Goal: Task Accomplishment & Management: Use online tool/utility

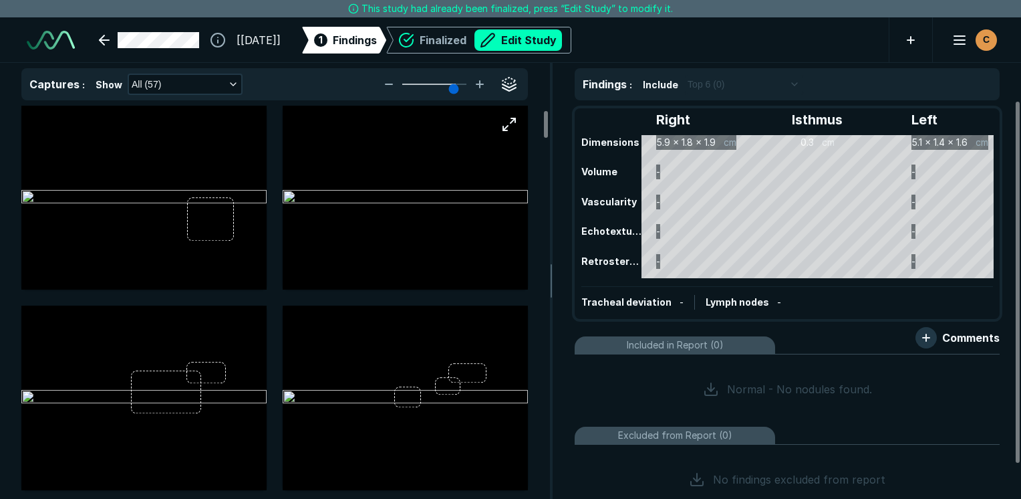
scroll to position [201, 0]
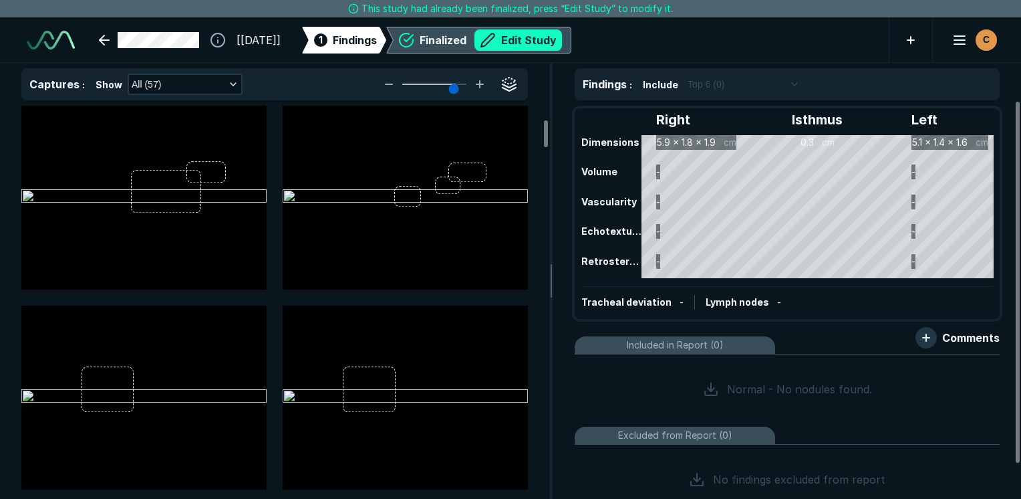
click at [562, 32] on button "Edit Study" at bounding box center [519, 39] width 88 height 21
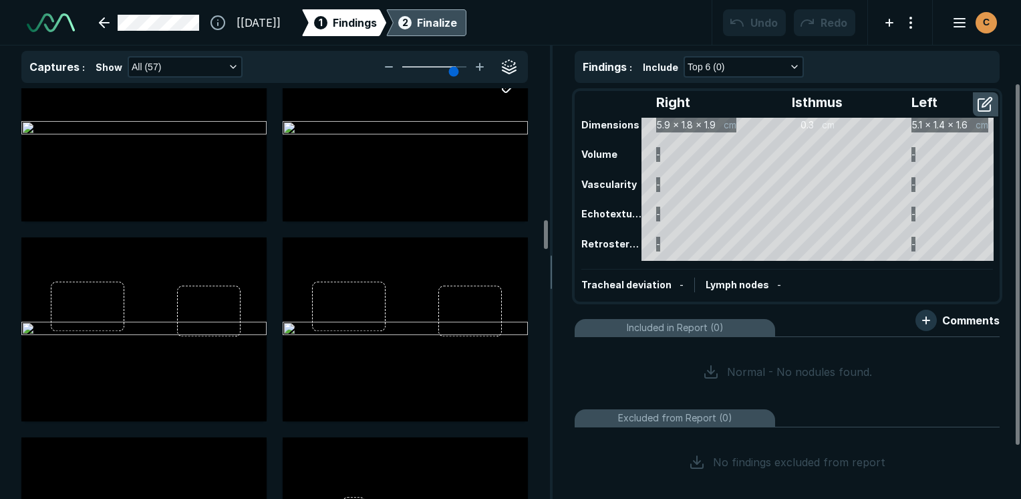
scroll to position [1872, 0]
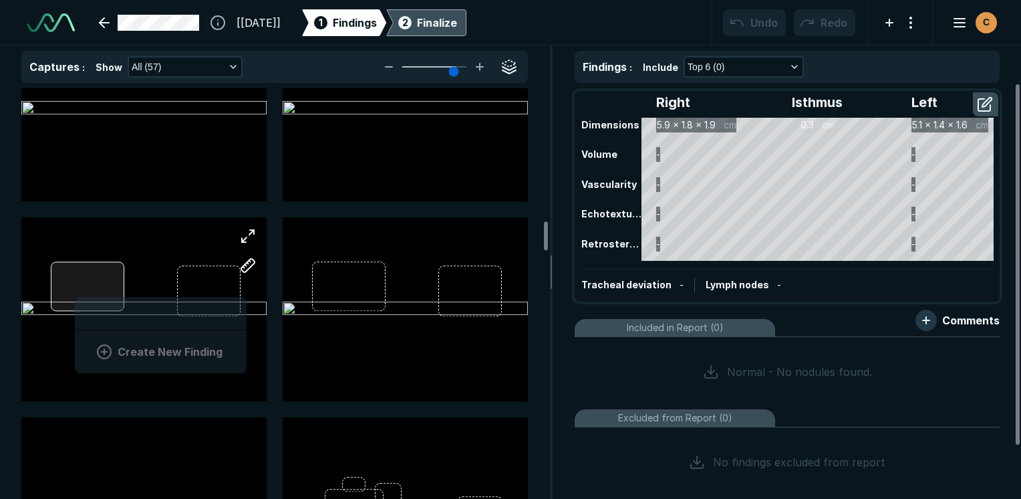
click at [75, 293] on div "Create New Finding" at bounding box center [143, 309] width 245 height 184
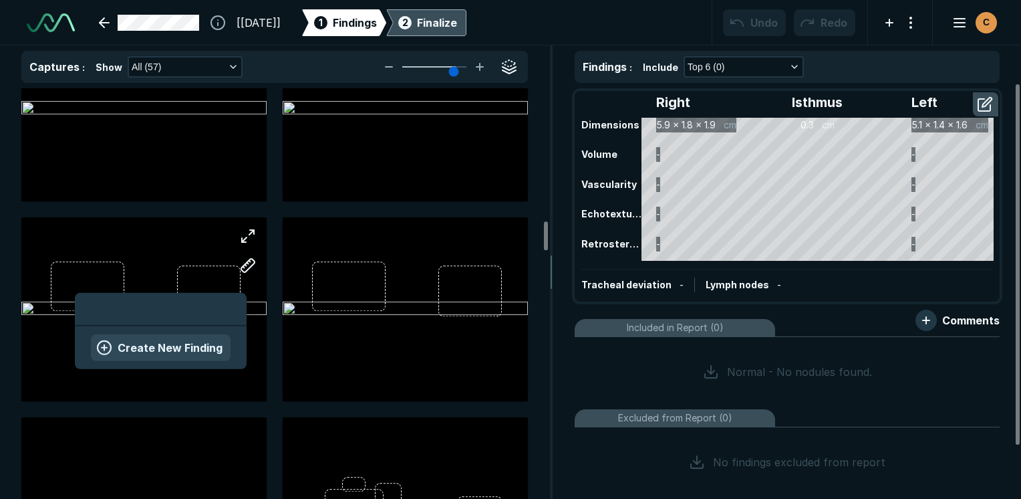
click at [189, 346] on button "Create New Finding" at bounding box center [161, 347] width 140 height 27
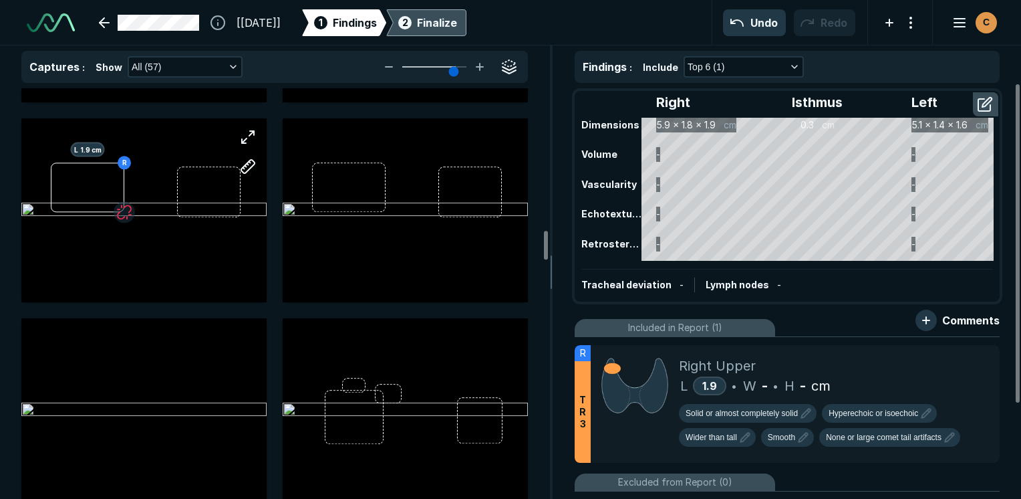
scroll to position [2005, 0]
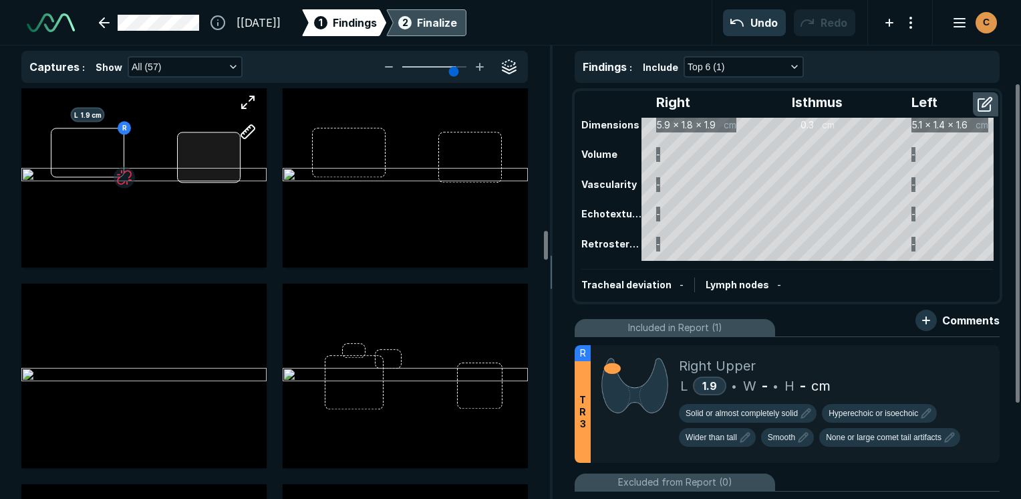
click at [214, 159] on div "R L 1.9 cm" at bounding box center [143, 176] width 245 height 184
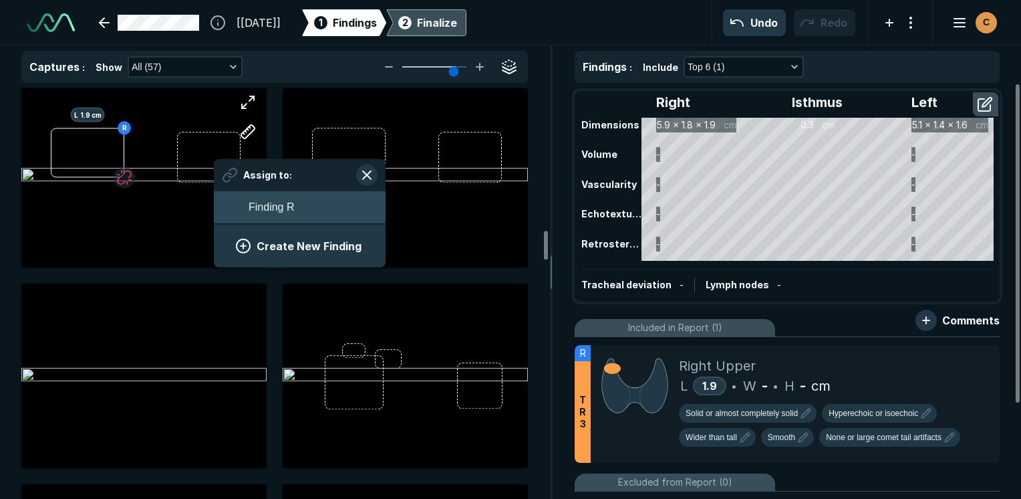
click at [263, 212] on span "Finding R" at bounding box center [271, 207] width 45 height 16
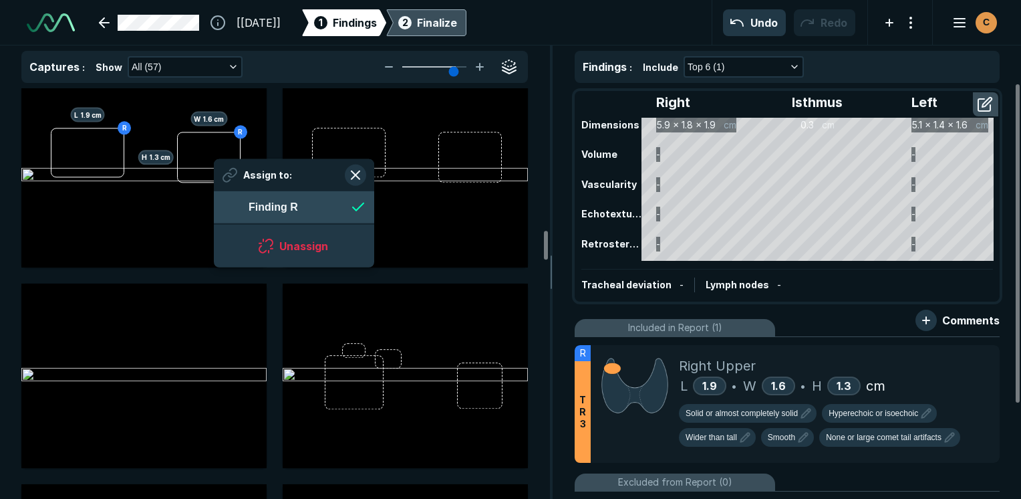
scroll to position [1833, 2439]
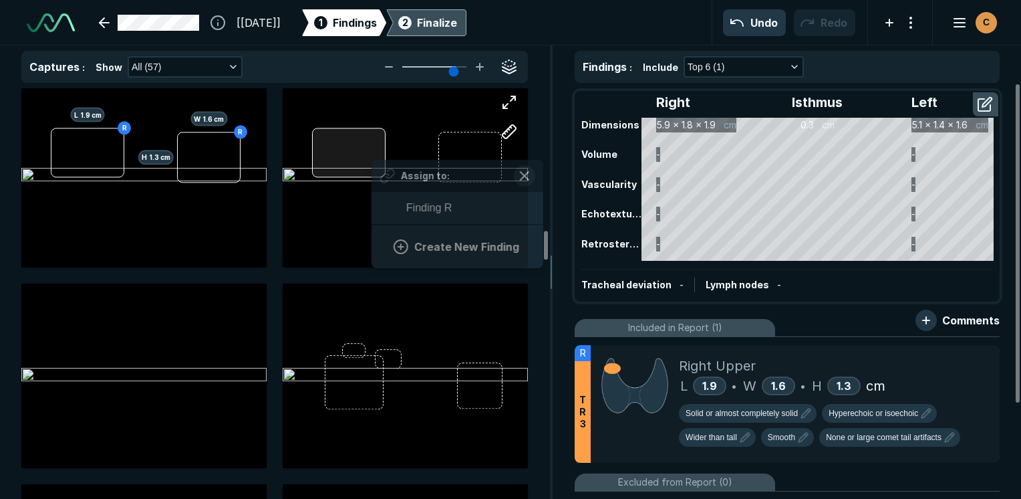
click at [372, 155] on div "Assign to: Finding R Create New Finding" at bounding box center [405, 176] width 245 height 184
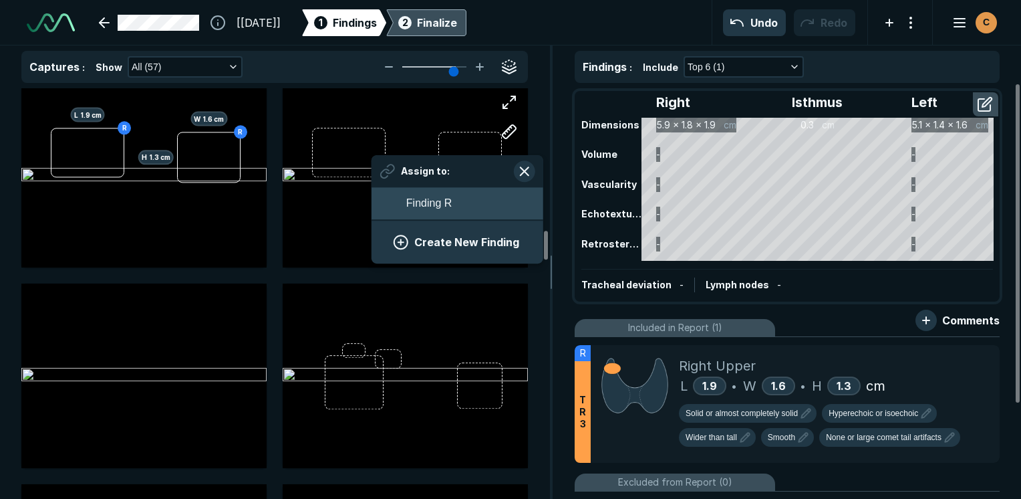
click at [414, 203] on span "Finding R" at bounding box center [428, 203] width 45 height 16
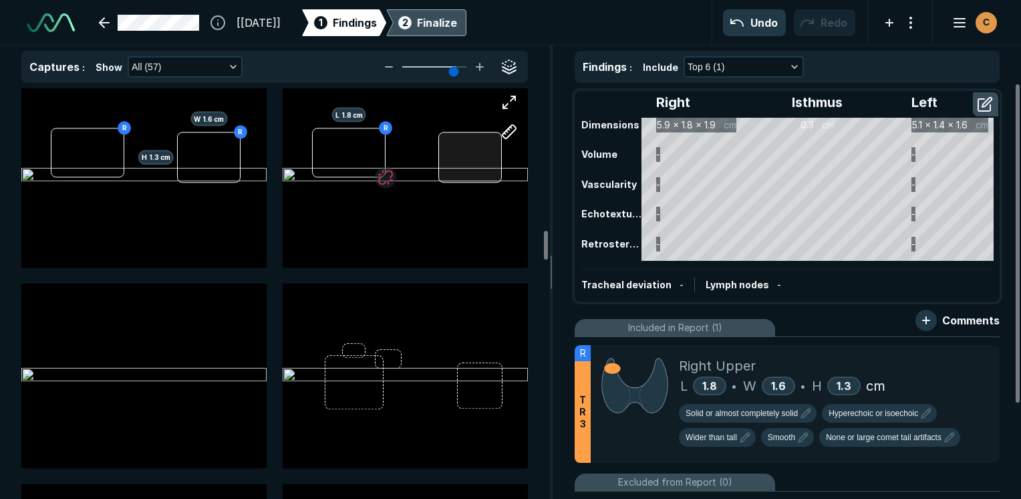
click at [463, 137] on div at bounding box center [471, 157] width 64 height 51
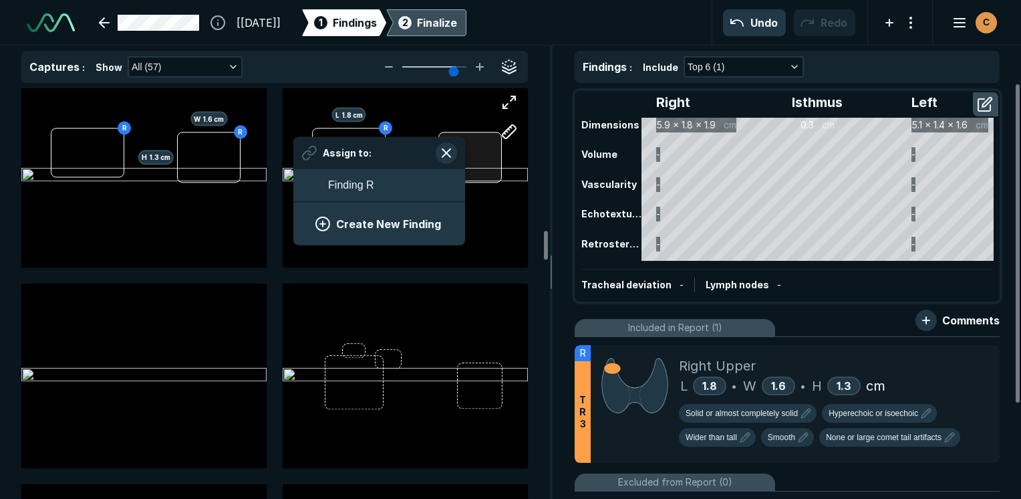
scroll to position [1833, 2479]
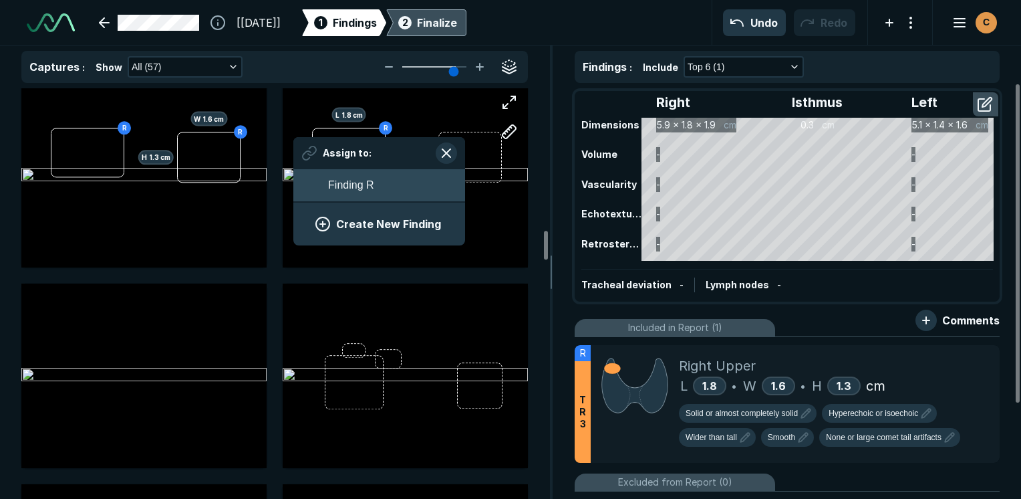
click at [387, 187] on button "Finding R" at bounding box center [379, 185] width 172 height 32
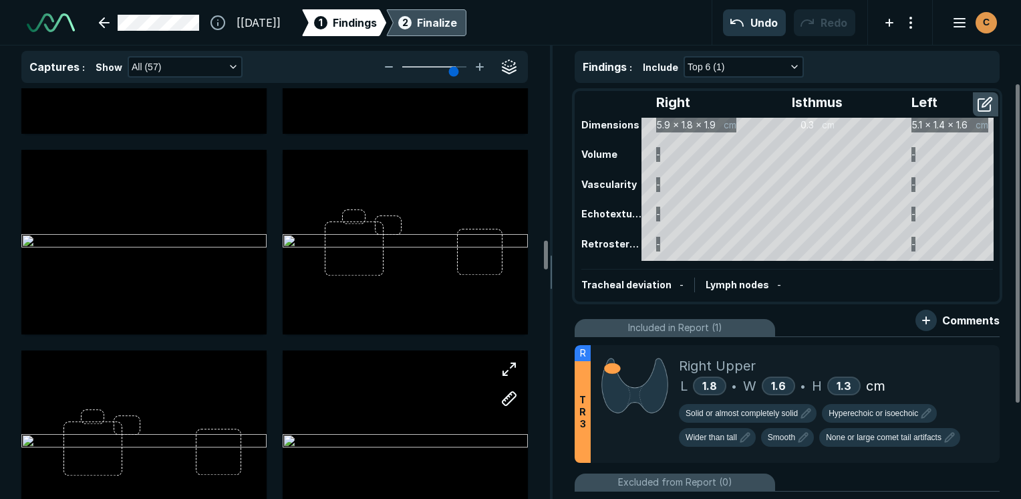
scroll to position [2206, 0]
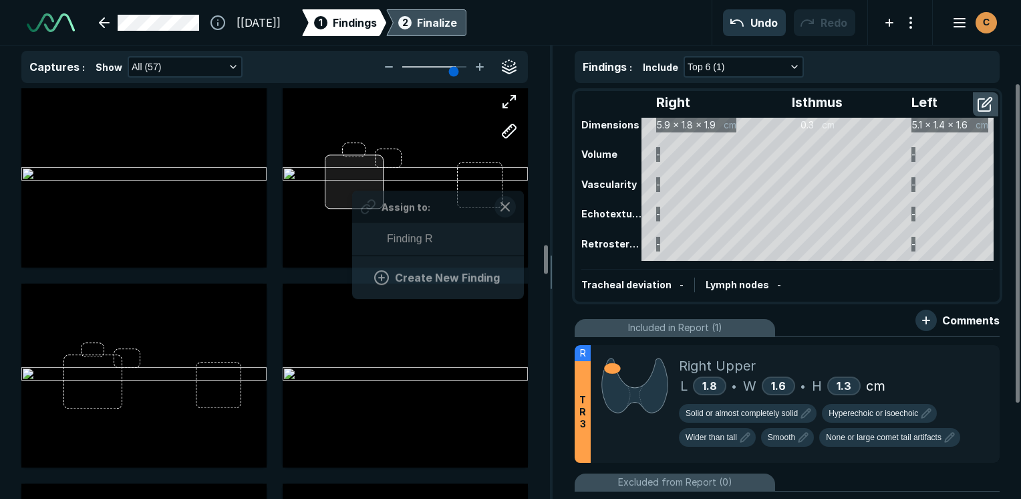
click at [352, 186] on div "Assign to: Finding R Create New Finding" at bounding box center [405, 175] width 245 height 184
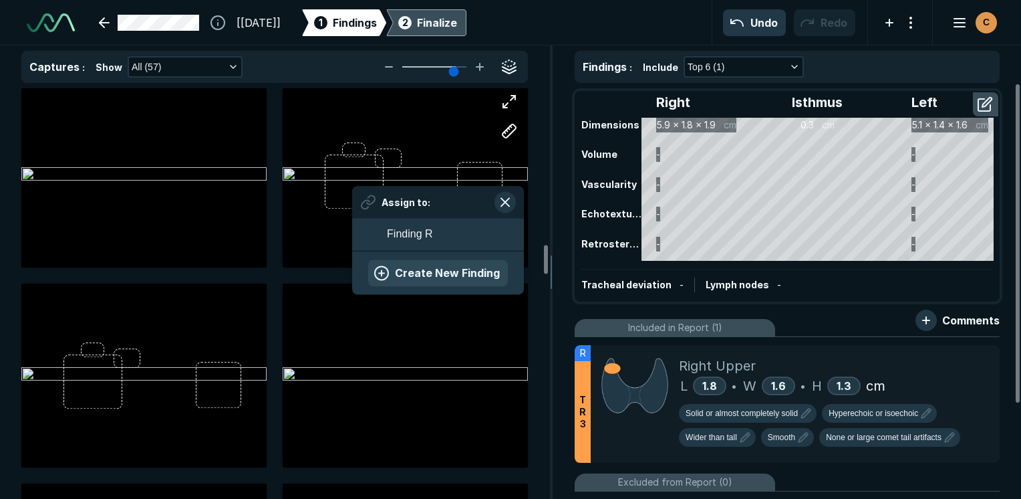
click at [414, 270] on button "Create New Finding" at bounding box center [438, 273] width 140 height 27
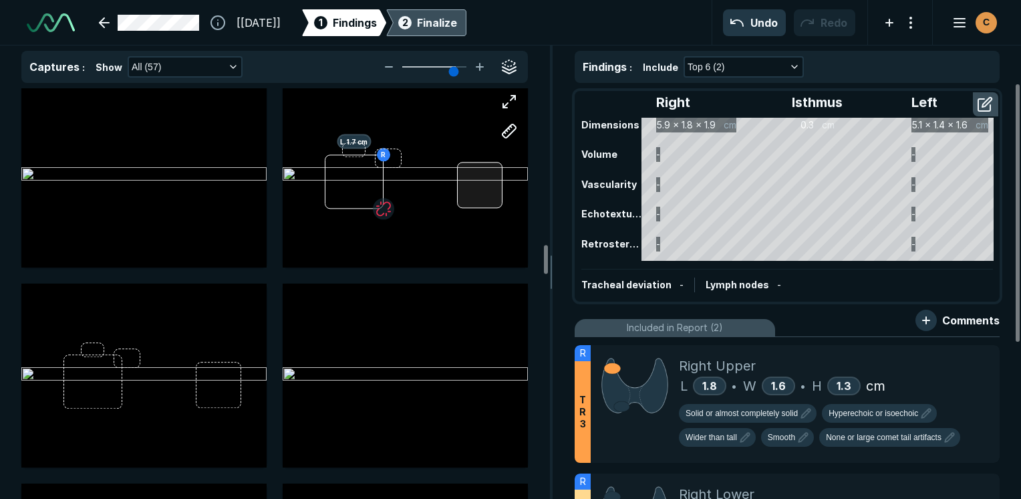
click at [471, 171] on div at bounding box center [479, 185] width 45 height 46
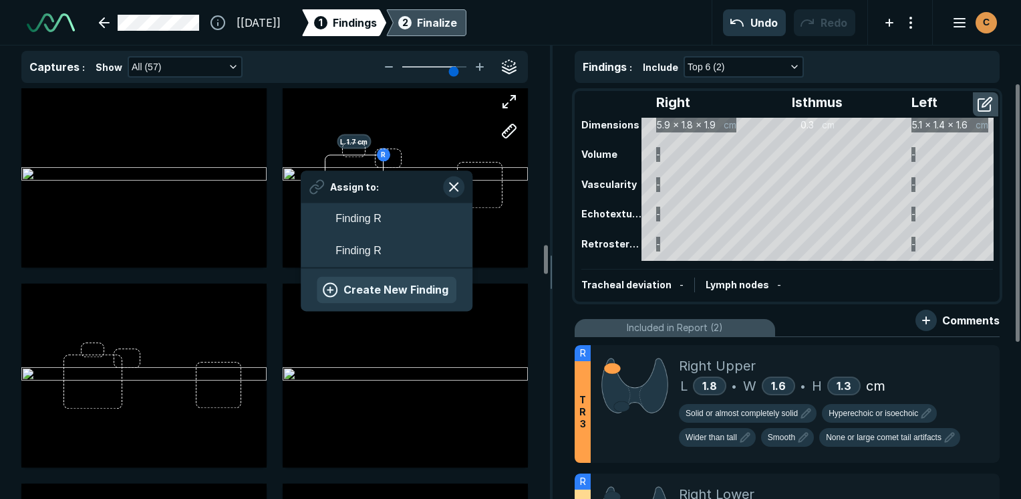
scroll to position [1977, 2479]
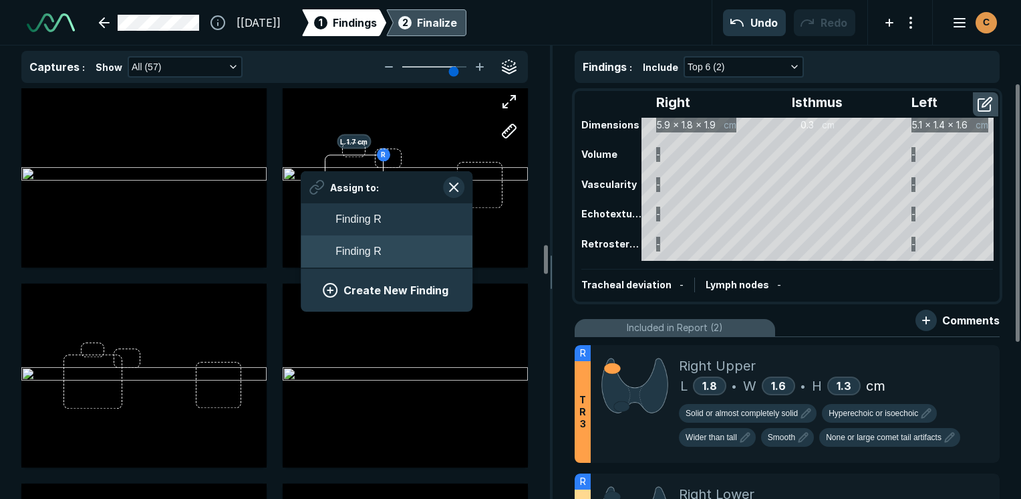
click at [405, 253] on button "Finding R" at bounding box center [387, 251] width 172 height 32
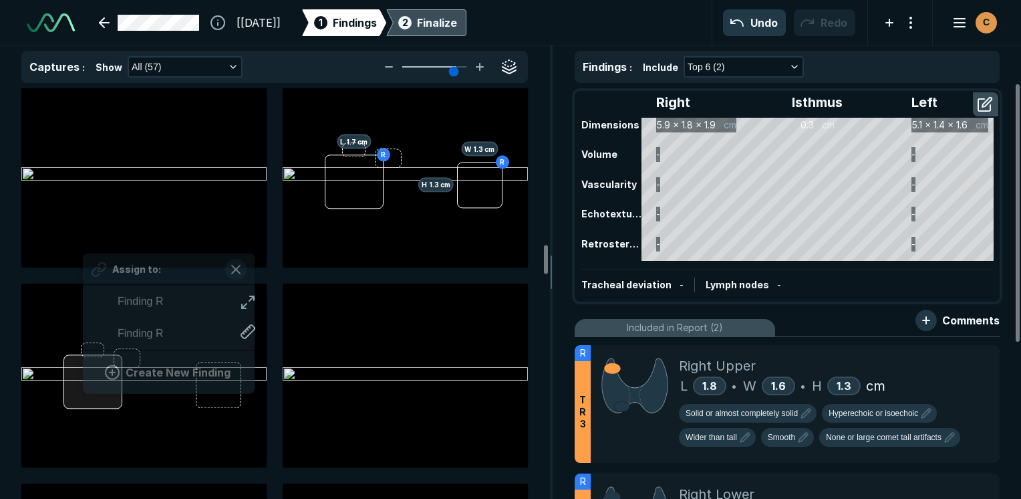
click at [83, 386] on div "Assign to: Finding R Finding R Create New Finding" at bounding box center [143, 375] width 245 height 184
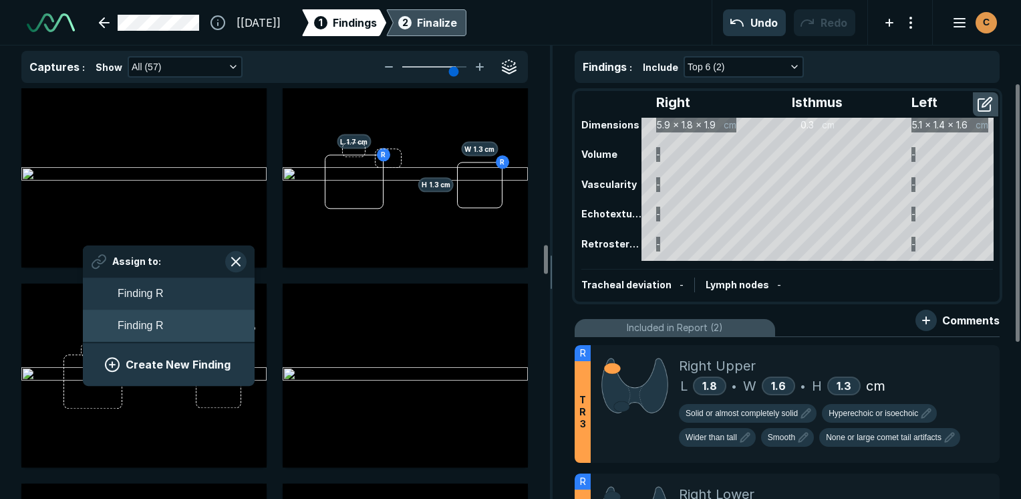
click at [158, 325] on span "Finding R" at bounding box center [140, 326] width 45 height 16
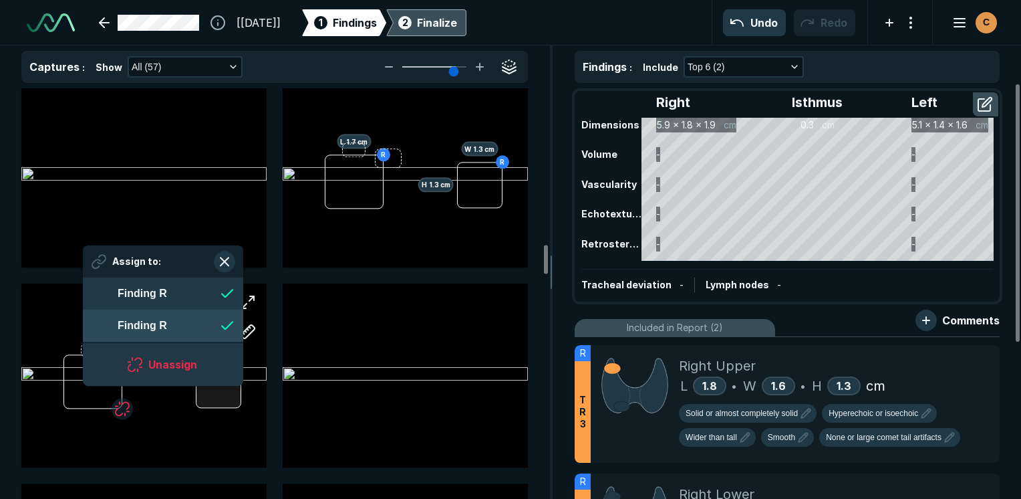
scroll to position [1977, 2439]
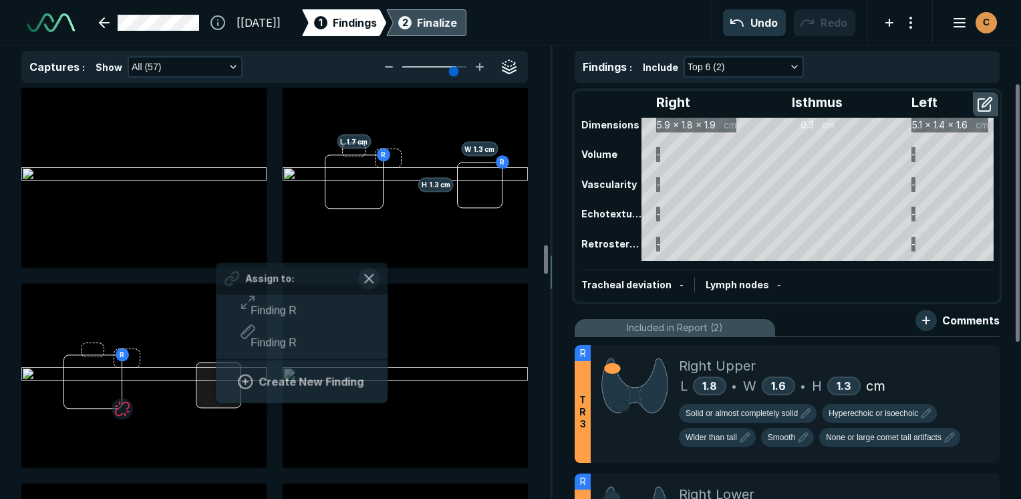
click at [217, 398] on div "R Assign to: Finding R Finding R Create New Finding" at bounding box center [143, 375] width 245 height 184
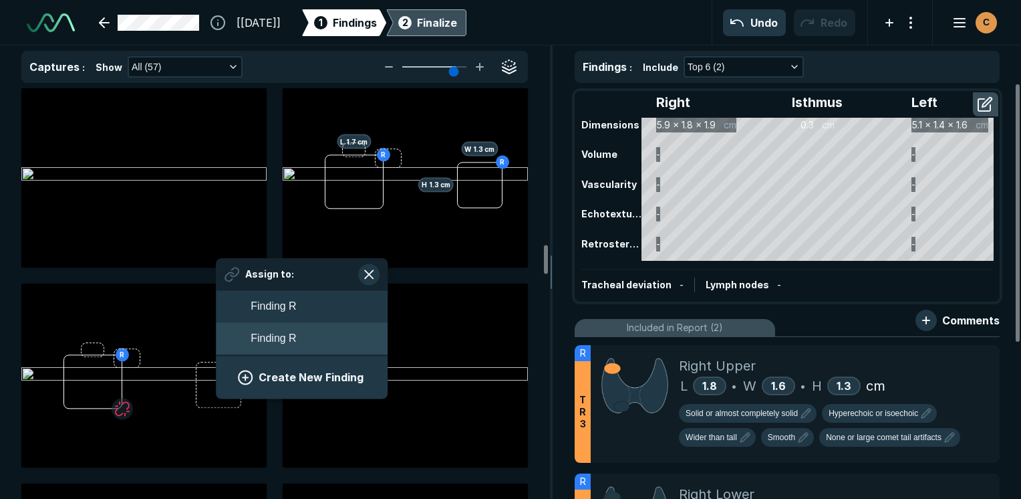
click at [260, 336] on span "Finding R" at bounding box center [273, 338] width 45 height 16
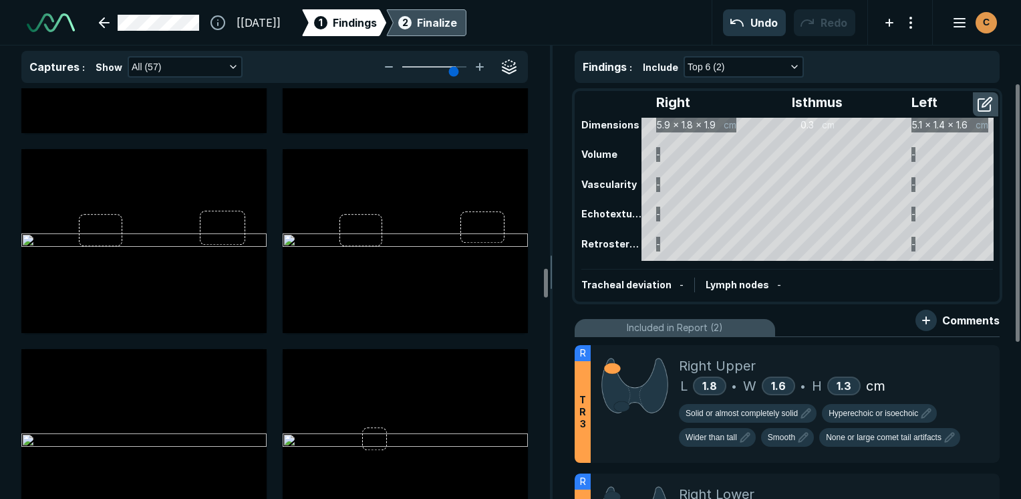
scroll to position [2607, 0]
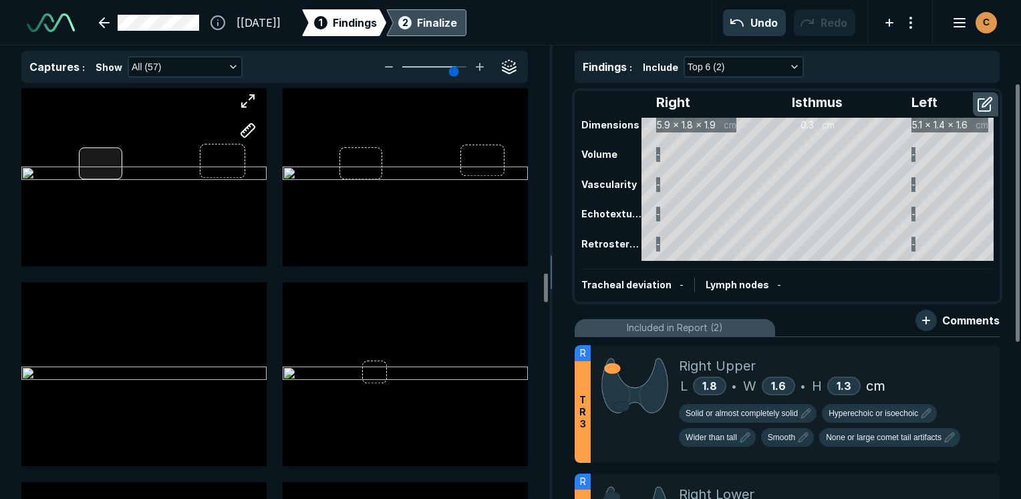
click at [102, 162] on div at bounding box center [143, 174] width 245 height 184
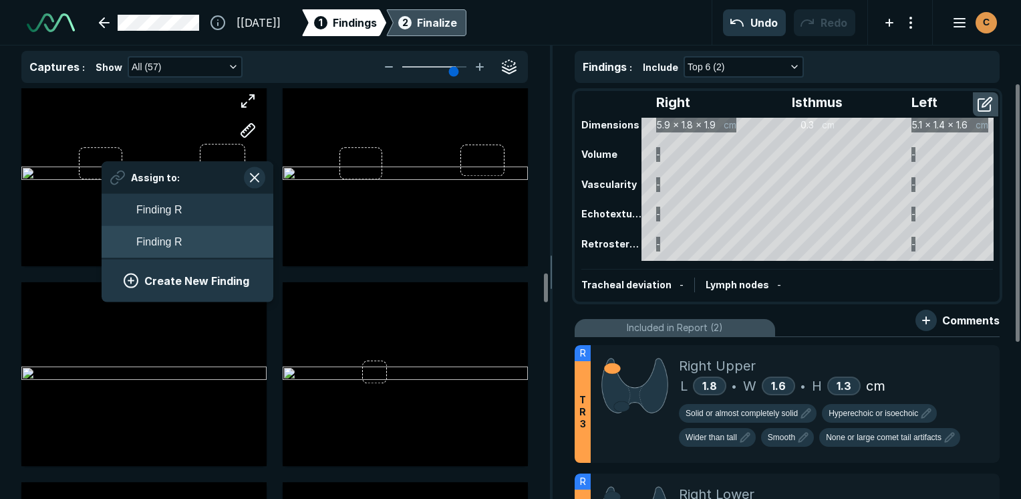
scroll to position [1977, 2479]
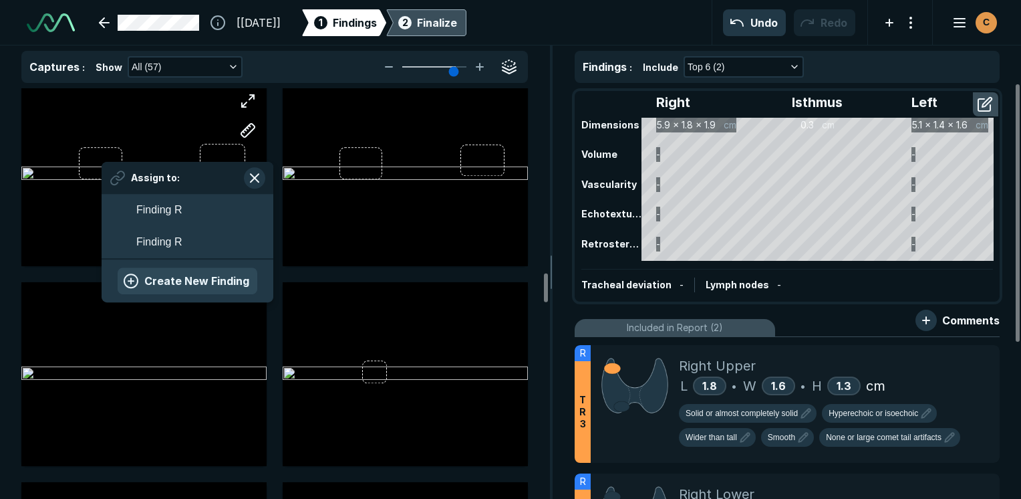
click at [160, 271] on button "Create New Finding" at bounding box center [188, 280] width 140 height 27
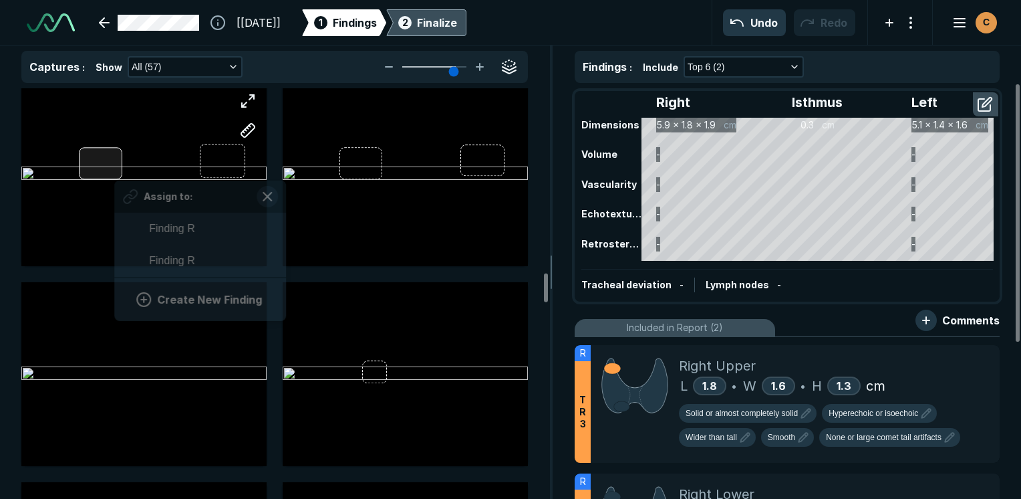
click at [114, 172] on div "Assign to: Finding R Finding R Create New Finding" at bounding box center [143, 174] width 245 height 184
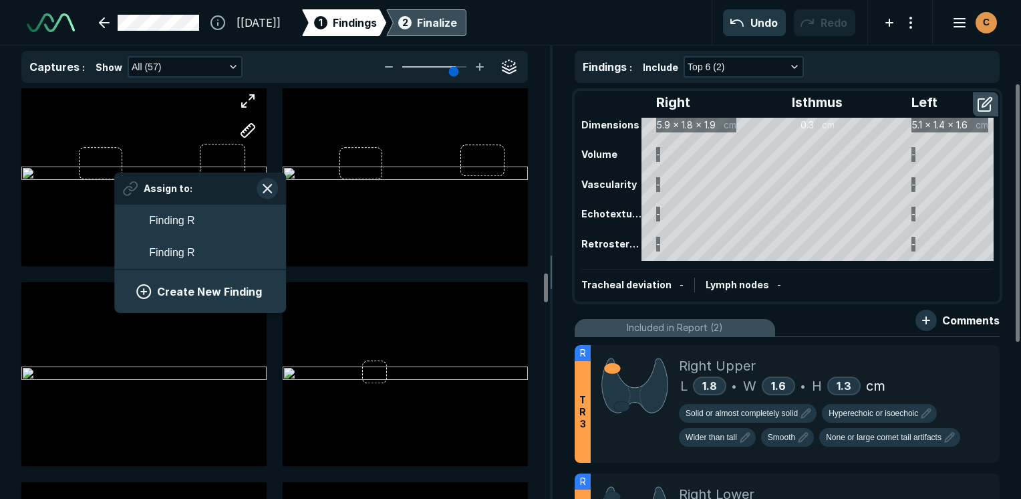
scroll to position [2122, 2439]
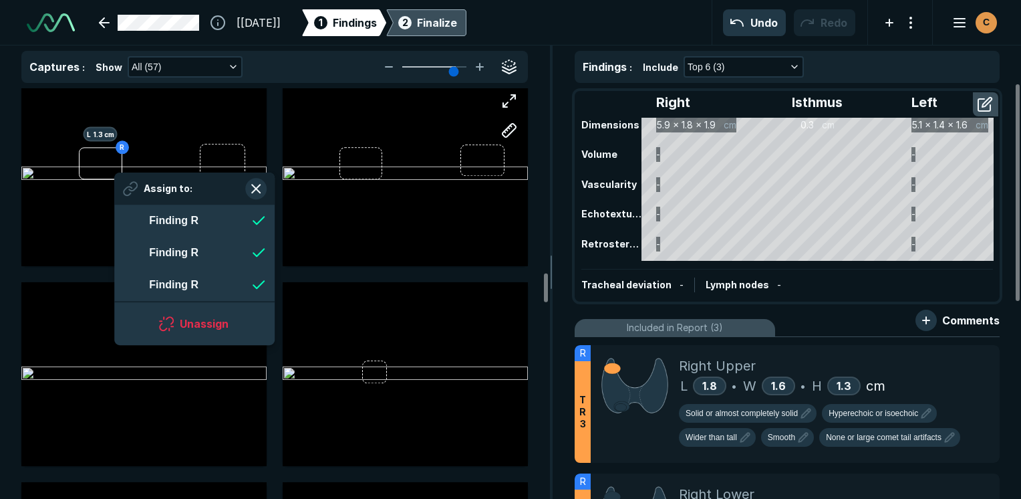
click at [312, 215] on div at bounding box center [405, 174] width 245 height 184
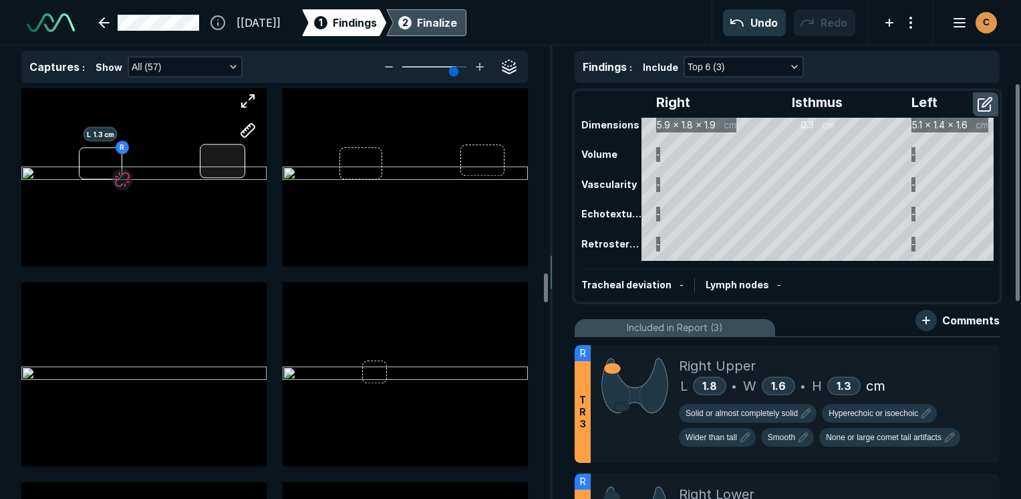
click at [235, 173] on div "R L 1.3 cm" at bounding box center [143, 174] width 245 height 184
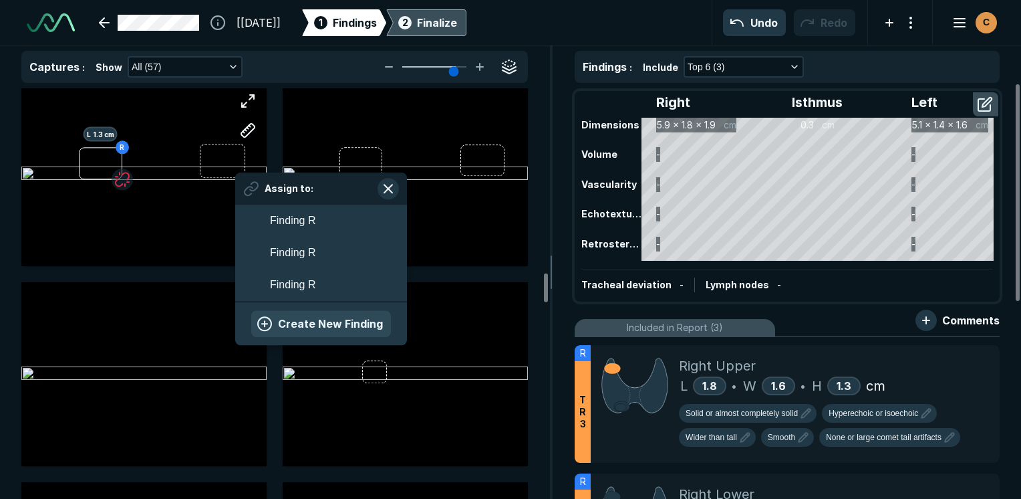
scroll to position [0, 0]
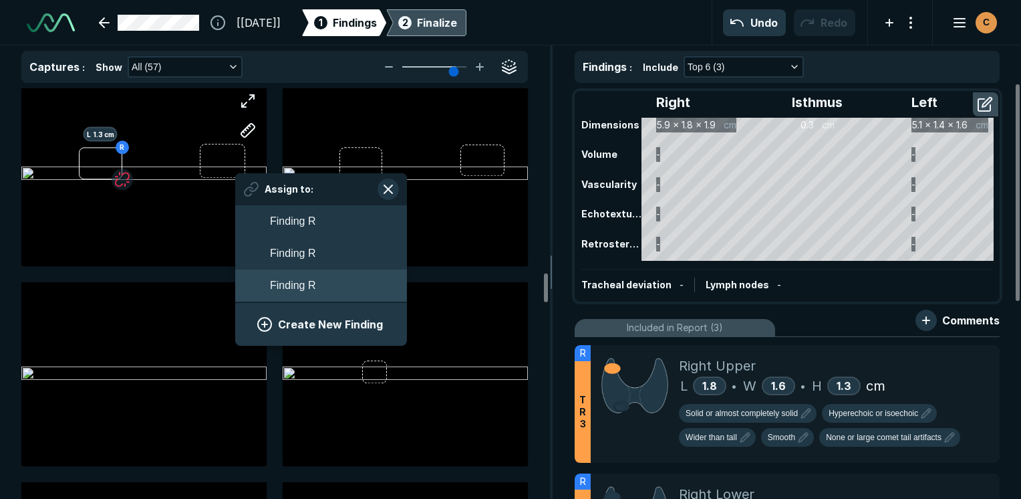
click at [317, 291] on button "Finding R" at bounding box center [321, 285] width 172 height 32
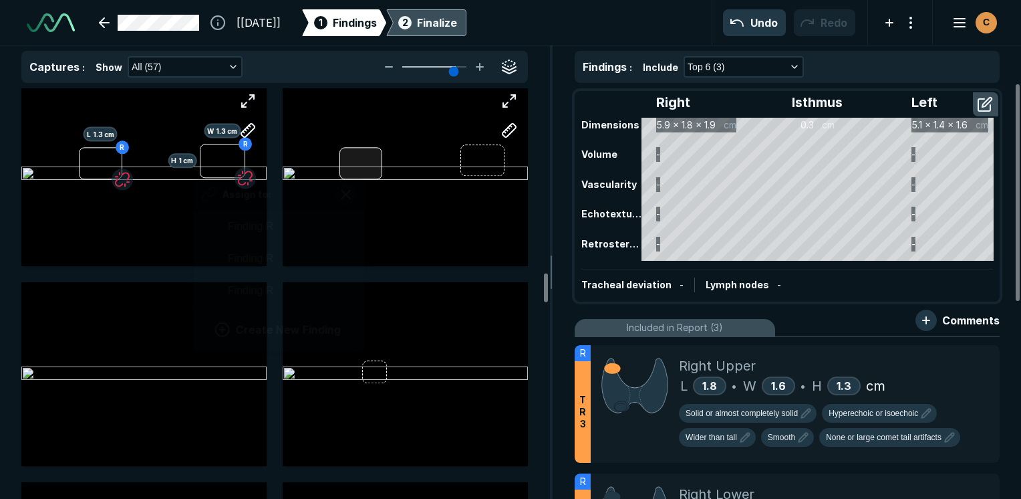
click at [363, 162] on div at bounding box center [361, 163] width 43 height 32
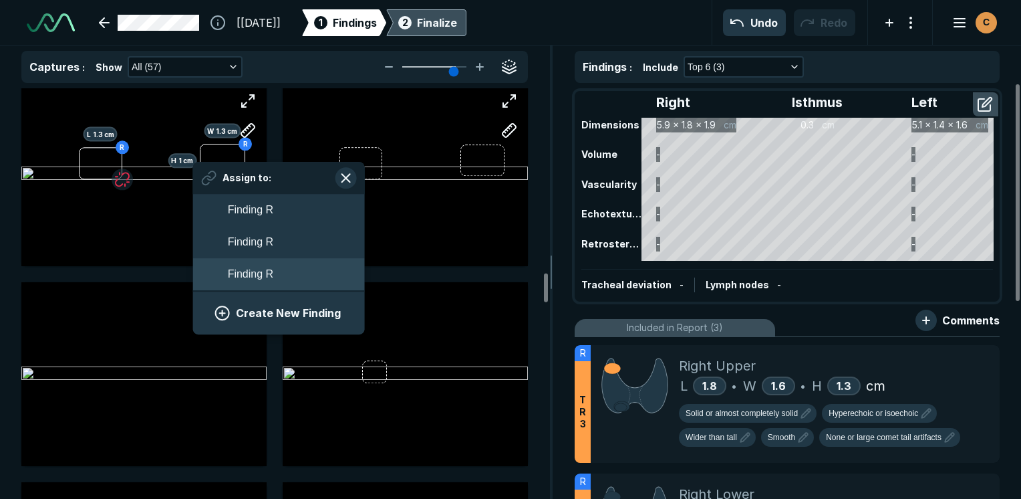
click at [270, 273] on span "Finding R" at bounding box center [250, 274] width 45 height 16
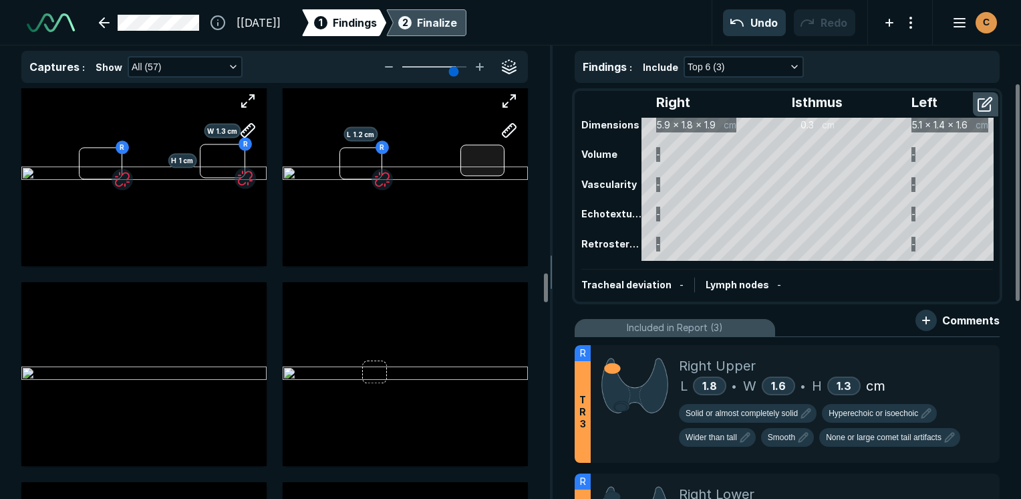
click at [478, 155] on div at bounding box center [483, 159] width 44 height 31
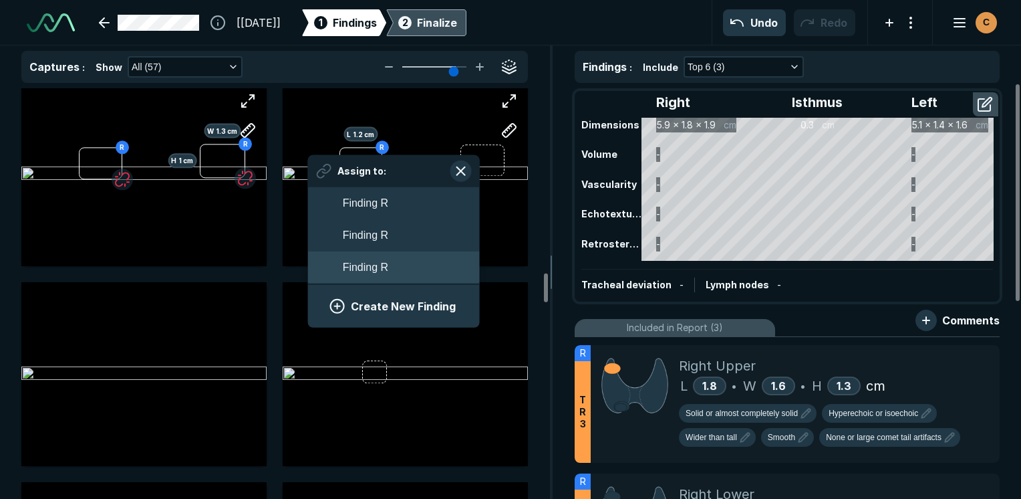
click at [362, 271] on span "Finding R" at bounding box center [365, 267] width 45 height 16
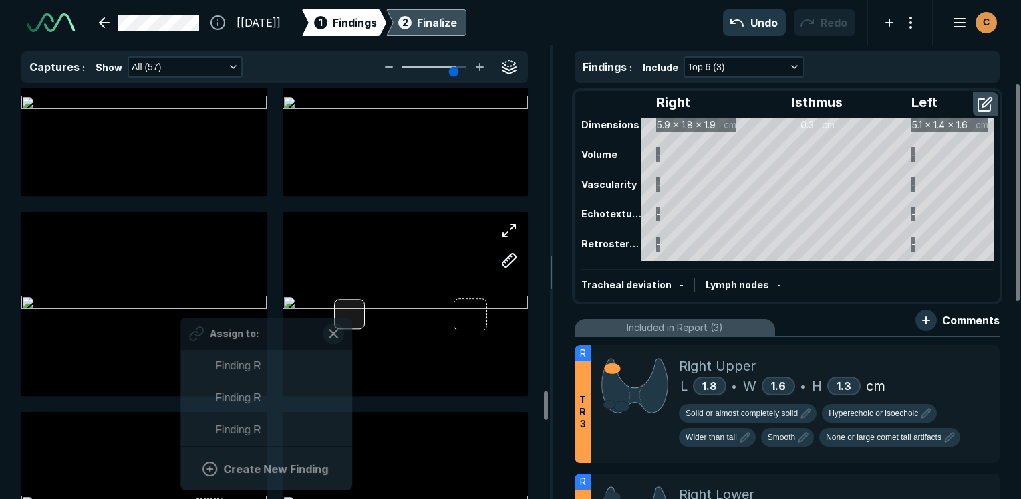
click at [350, 310] on div "Assign to: Finding R Finding R Finding R Create New Finding" at bounding box center [405, 304] width 245 height 184
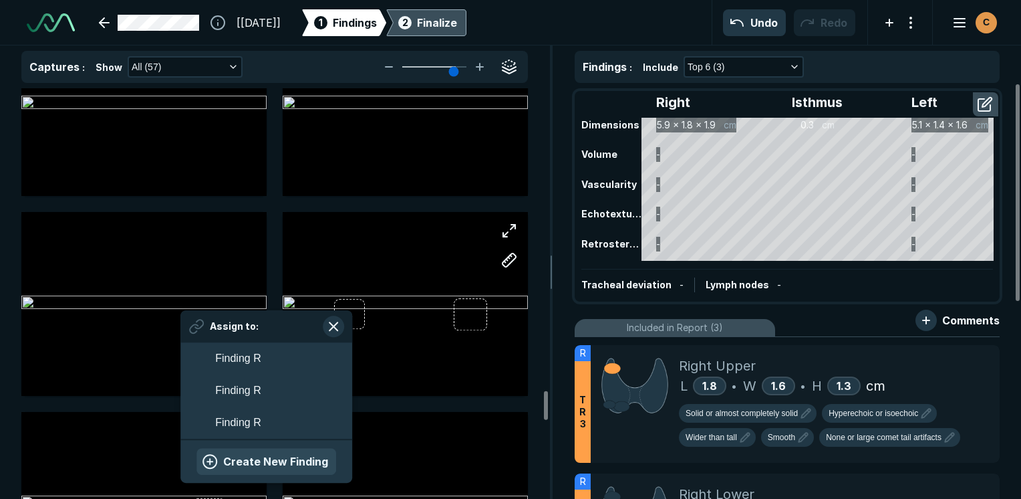
click at [265, 456] on button "Create New Finding" at bounding box center [267, 461] width 140 height 27
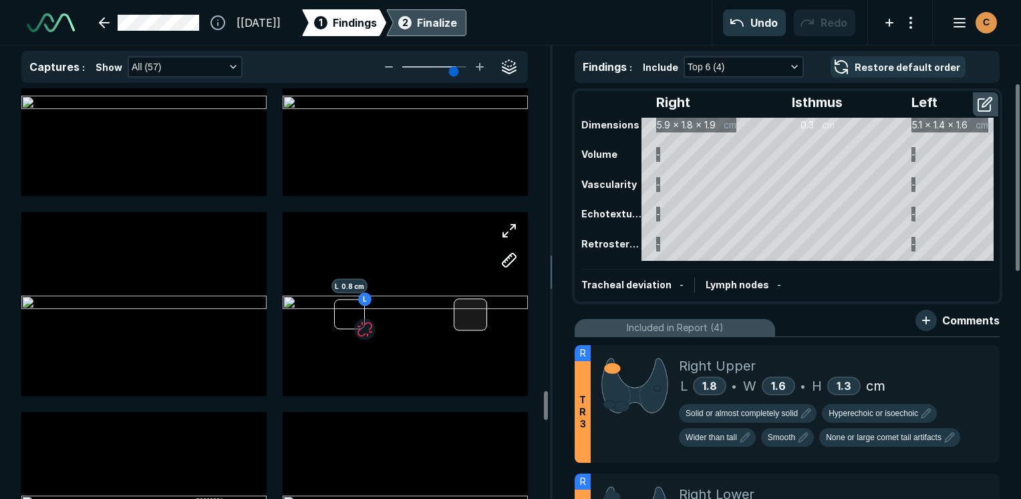
click at [464, 320] on div at bounding box center [471, 314] width 34 height 32
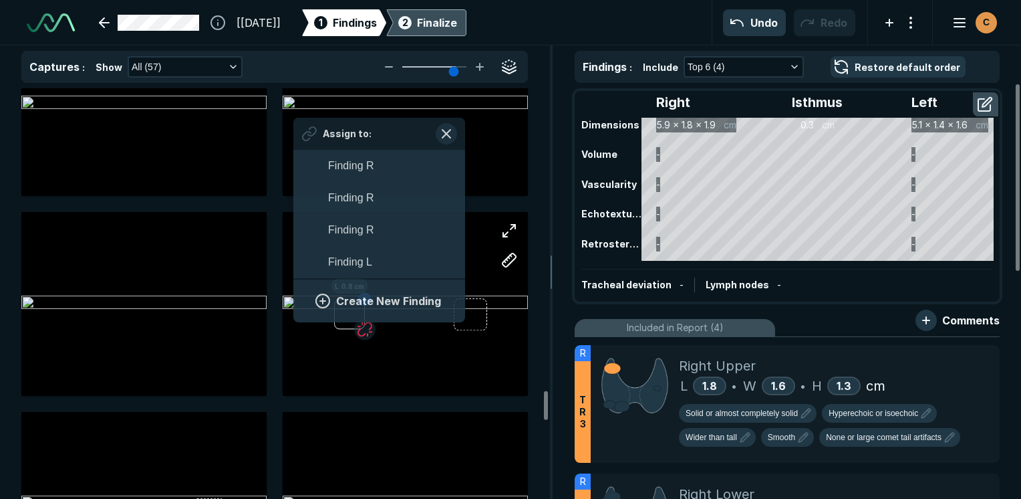
scroll to position [2266, 2479]
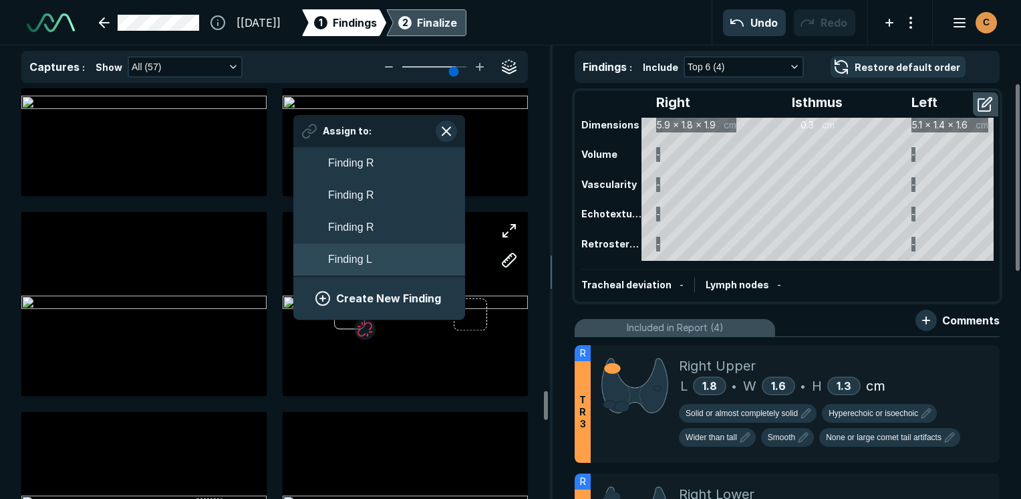
click at [371, 259] on span "Finding L" at bounding box center [350, 259] width 44 height 16
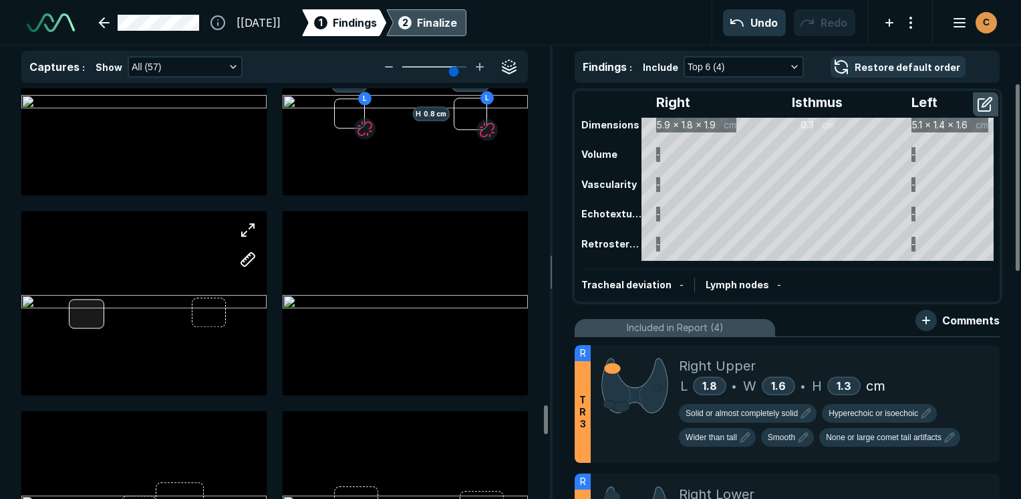
click at [92, 322] on div at bounding box center [143, 303] width 245 height 184
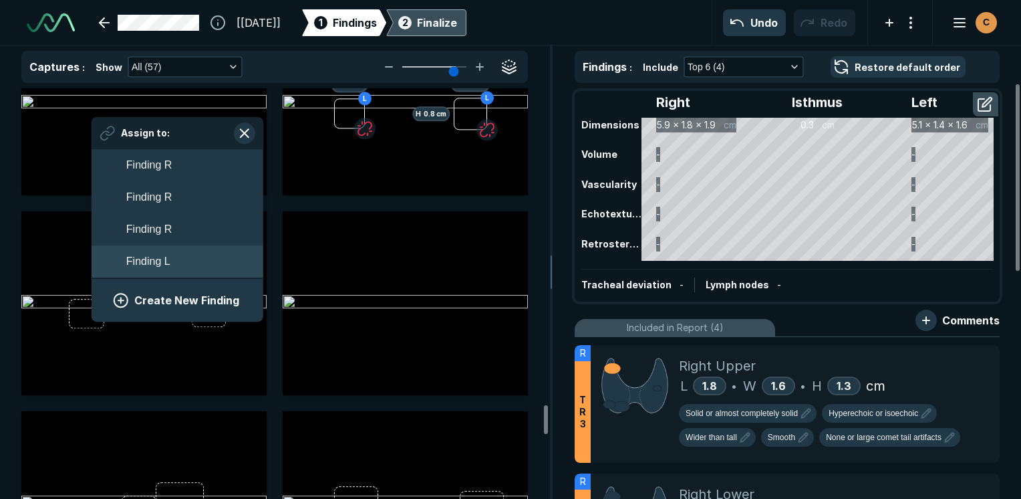
click at [198, 267] on button "Finding L" at bounding box center [178, 261] width 172 height 32
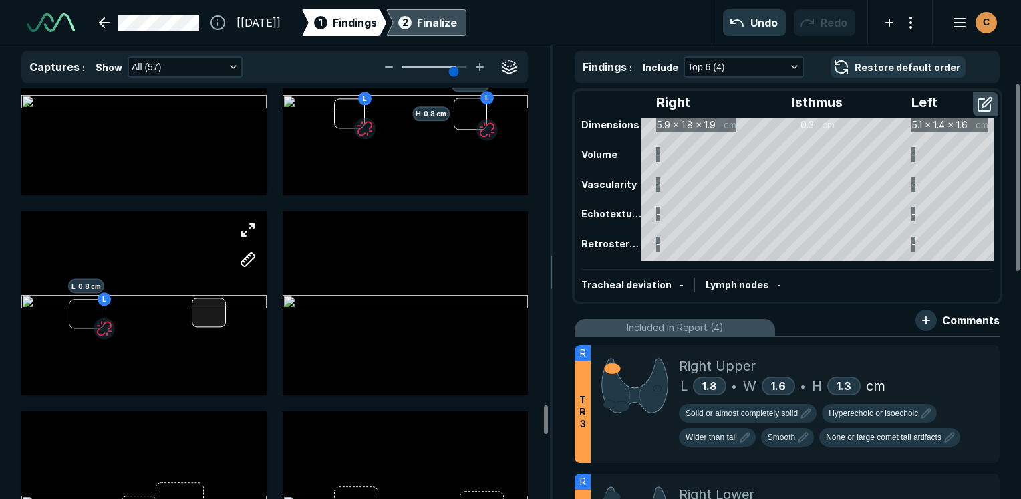
click at [221, 324] on div "L L 0.8 cm" at bounding box center [143, 303] width 245 height 184
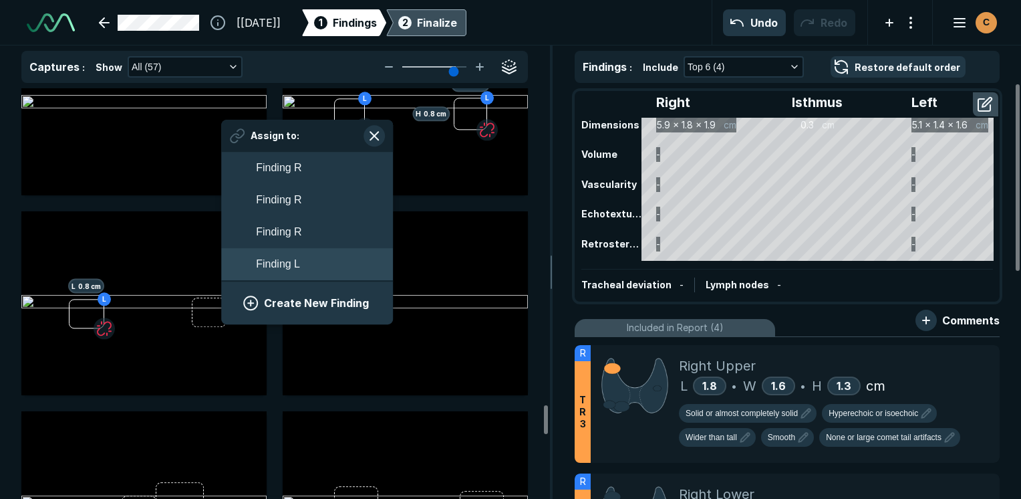
click at [300, 249] on button "Finding L" at bounding box center [307, 264] width 172 height 32
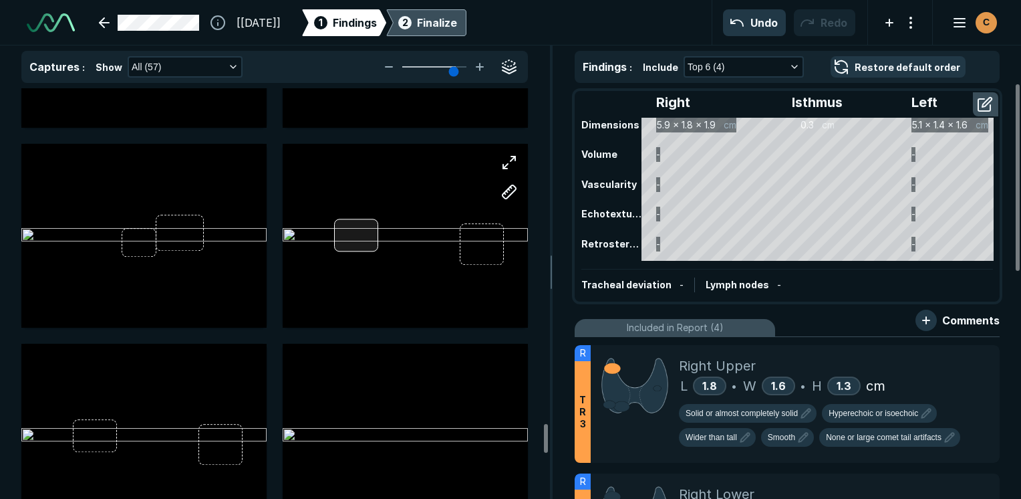
click at [353, 239] on div at bounding box center [356, 235] width 44 height 33
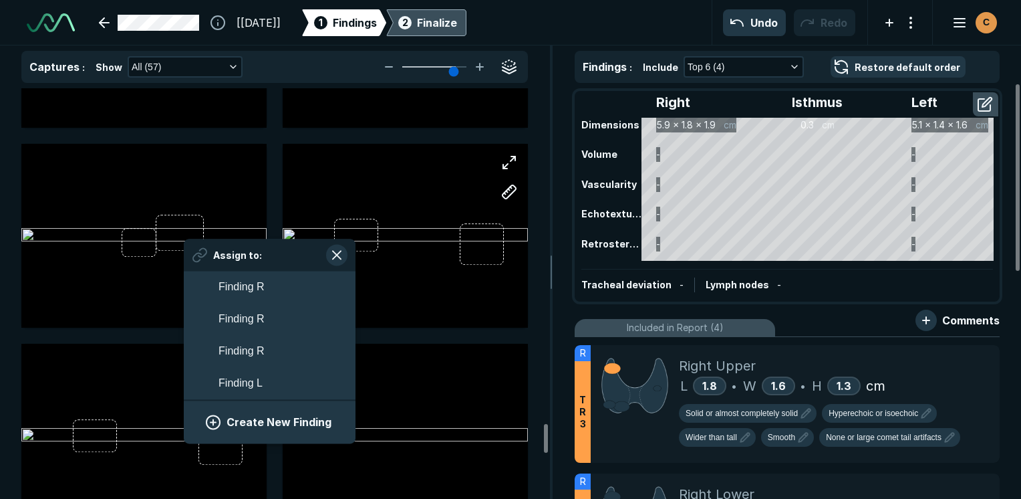
click at [281, 436] on div "Create New Finding" at bounding box center [270, 422] width 172 height 44
click at [283, 420] on button "Create New Finding" at bounding box center [270, 422] width 140 height 27
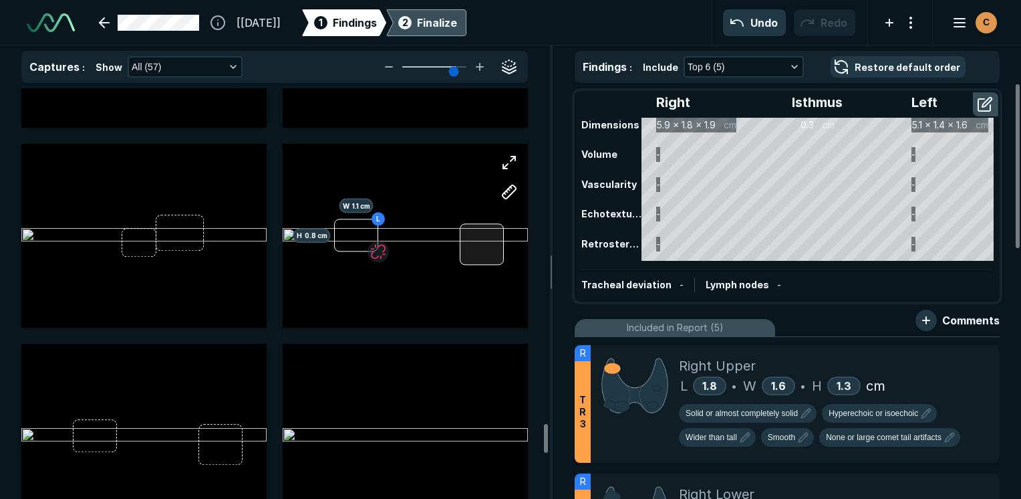
click at [488, 235] on div at bounding box center [482, 244] width 44 height 41
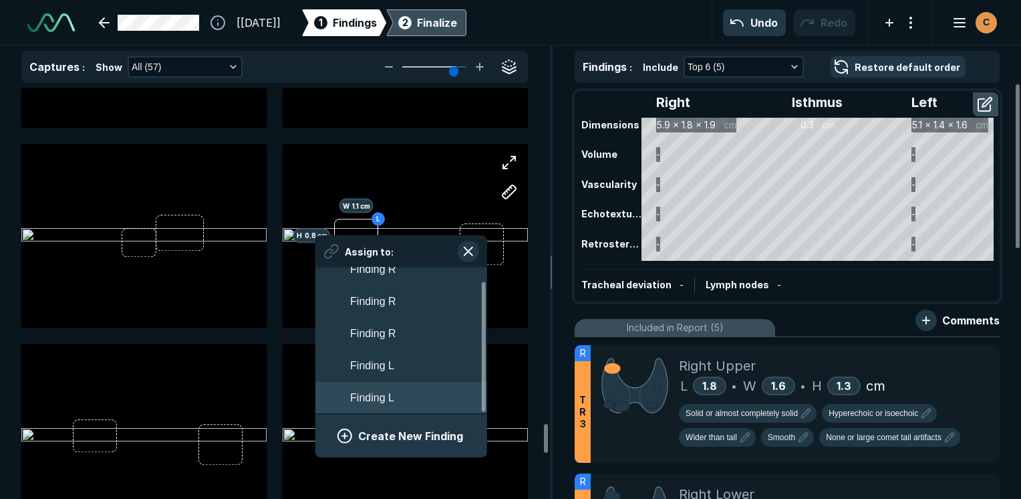
click at [396, 402] on button "Finding L" at bounding box center [402, 398] width 172 height 32
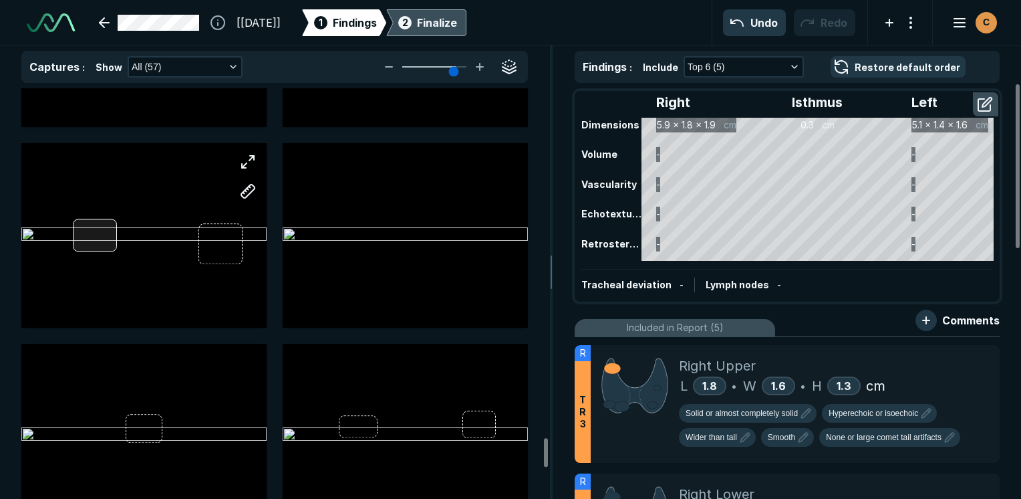
click at [112, 239] on div at bounding box center [143, 235] width 245 height 184
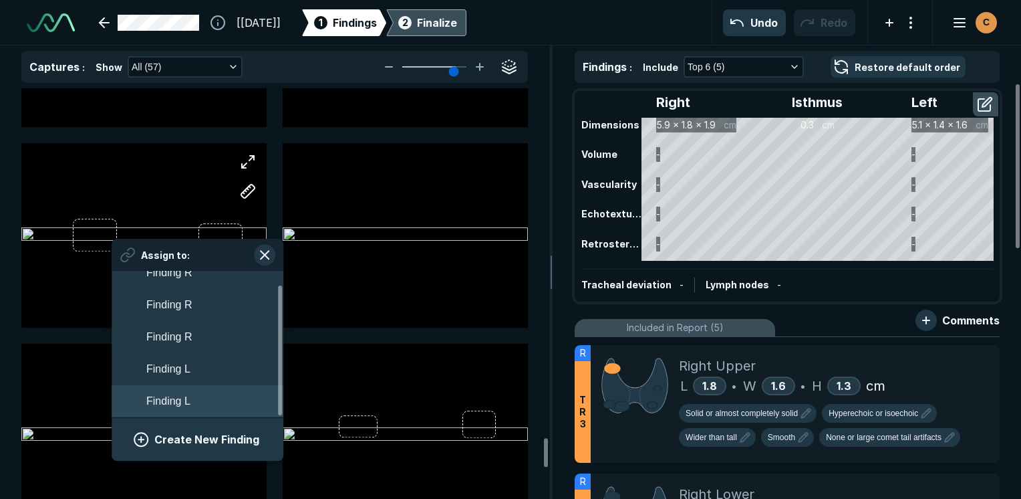
click at [199, 404] on button "Finding L" at bounding box center [198, 402] width 172 height 32
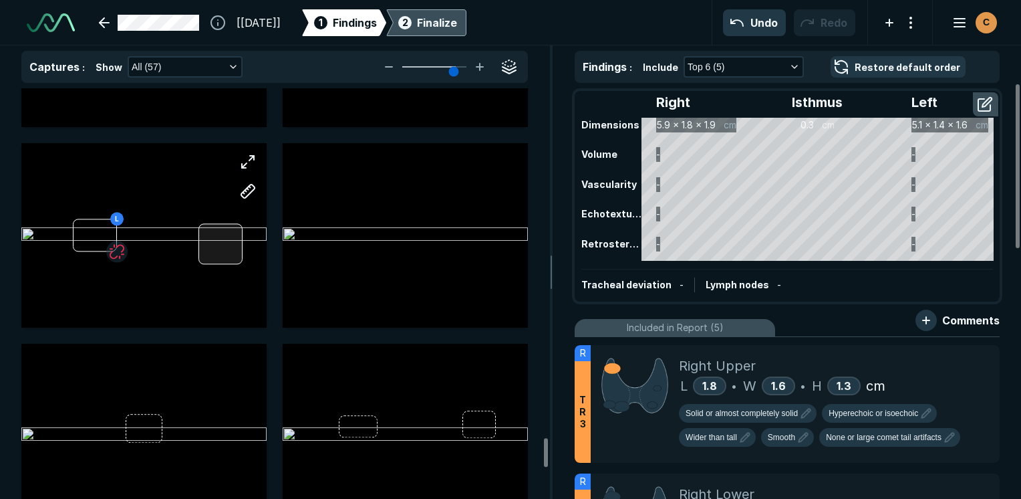
click at [221, 235] on div "L" at bounding box center [143, 235] width 245 height 184
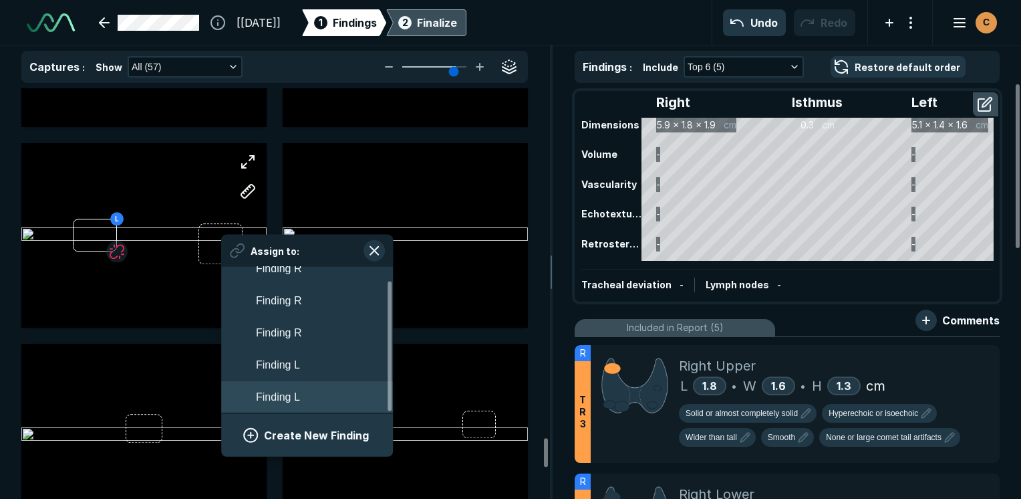
click at [302, 403] on button "Finding L" at bounding box center [307, 397] width 172 height 32
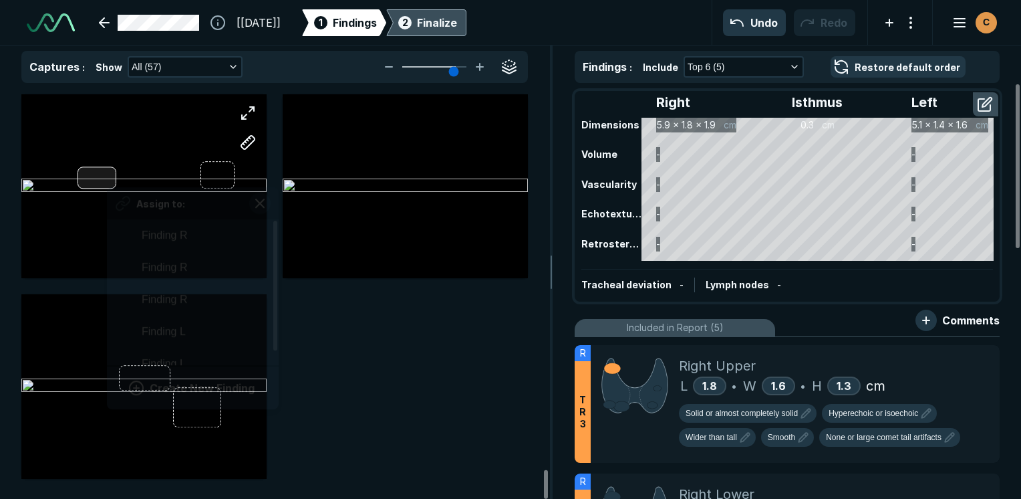
click at [107, 168] on div "Assign to: Finding R Finding R Finding R Finding L Finding L Create New Finding" at bounding box center [143, 186] width 245 height 184
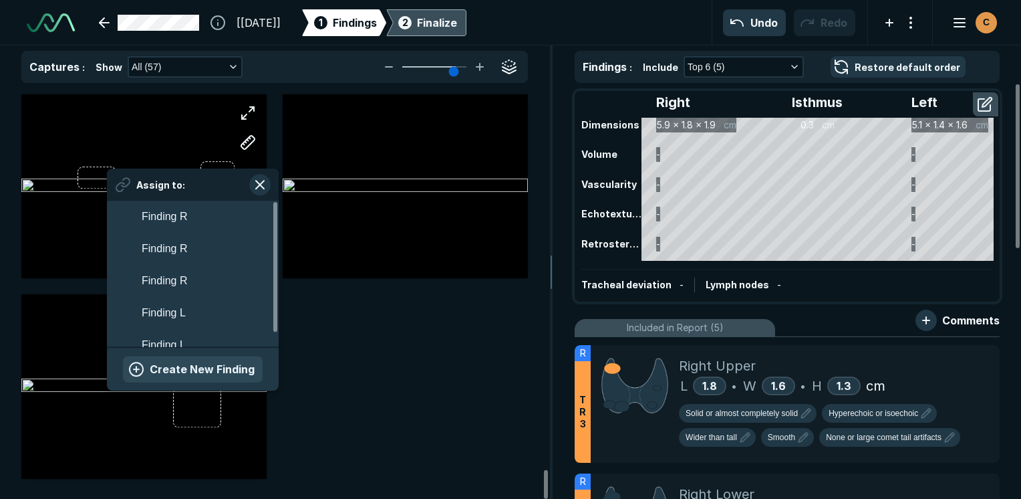
click at [187, 378] on button "Create New Finding" at bounding box center [193, 369] width 140 height 27
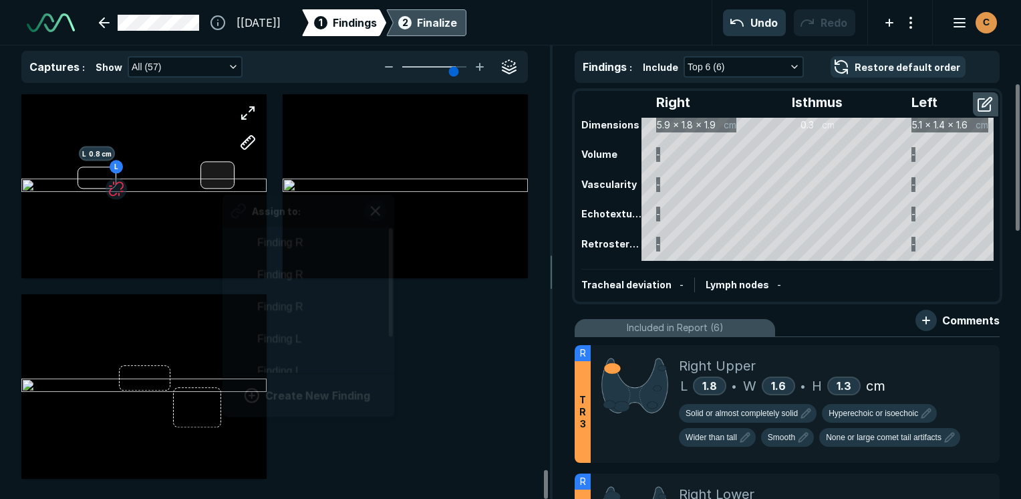
click at [223, 175] on div "L L 0.8 cm Assign to: Finding R Finding R Finding R Finding L Finding L Finding…" at bounding box center [143, 186] width 245 height 184
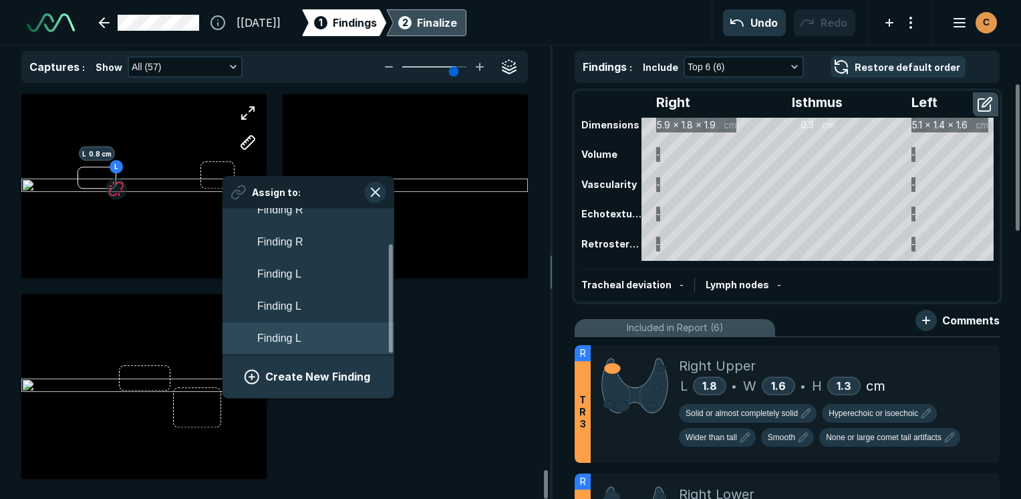
click at [348, 326] on button "Finding L" at bounding box center [309, 338] width 172 height 32
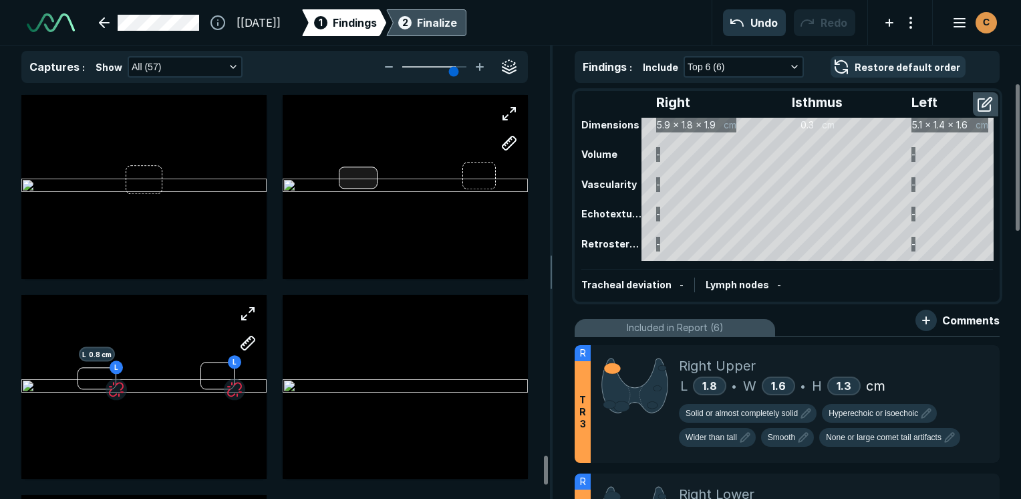
click at [365, 172] on div at bounding box center [358, 178] width 39 height 22
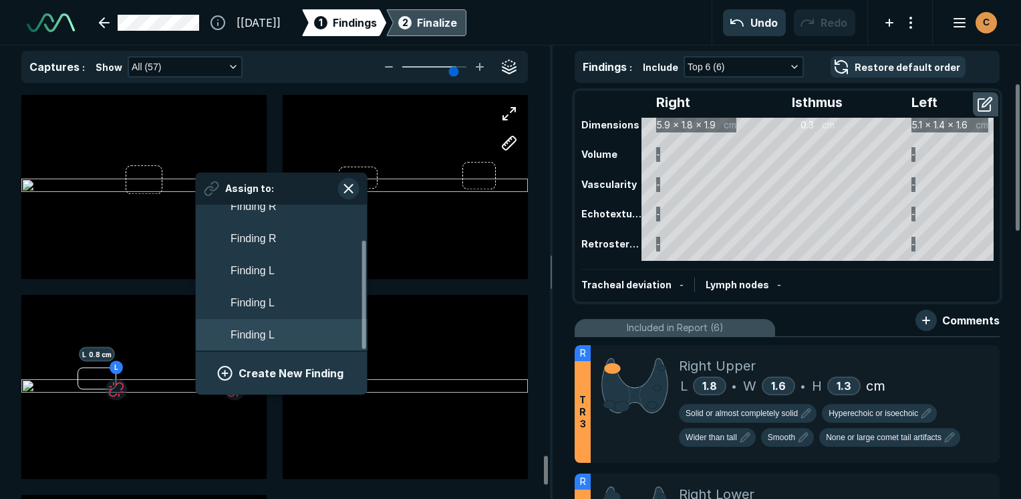
click at [286, 336] on button "Finding L" at bounding box center [282, 335] width 172 height 32
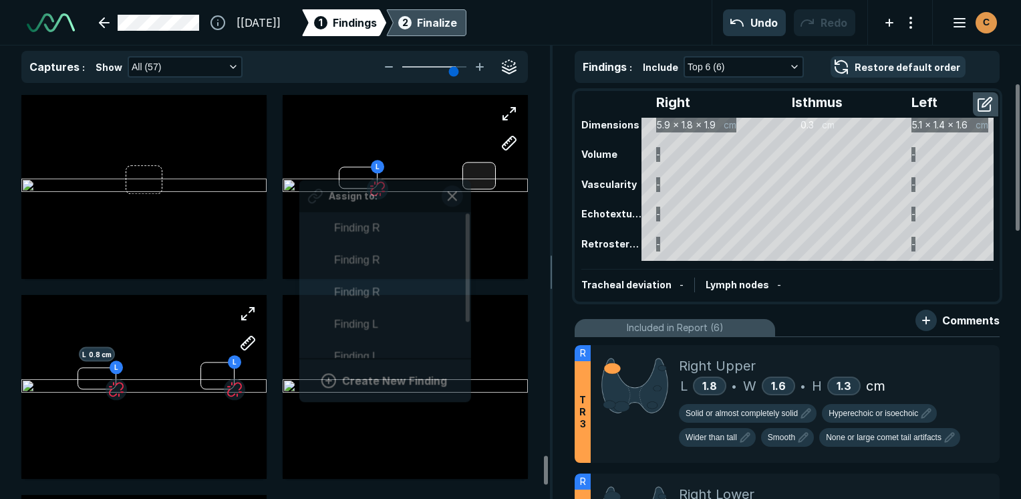
click at [469, 167] on div at bounding box center [480, 175] width 34 height 27
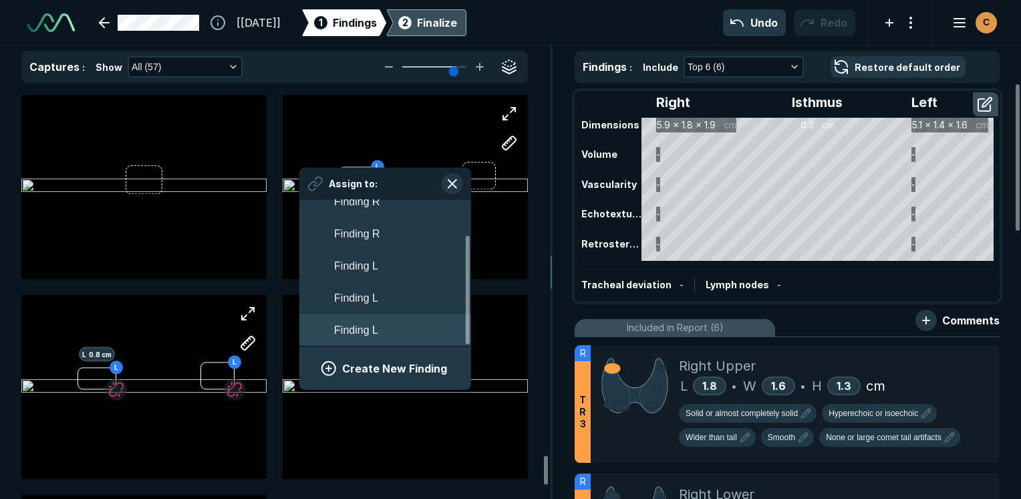
click at [394, 320] on button "Finding L" at bounding box center [385, 330] width 172 height 32
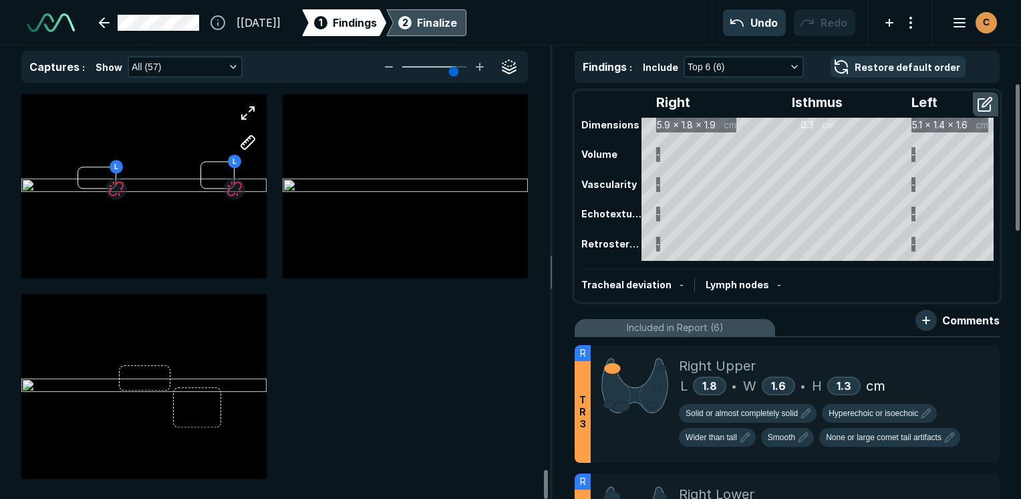
click at [457, 26] on div "Finalize" at bounding box center [437, 23] width 40 height 16
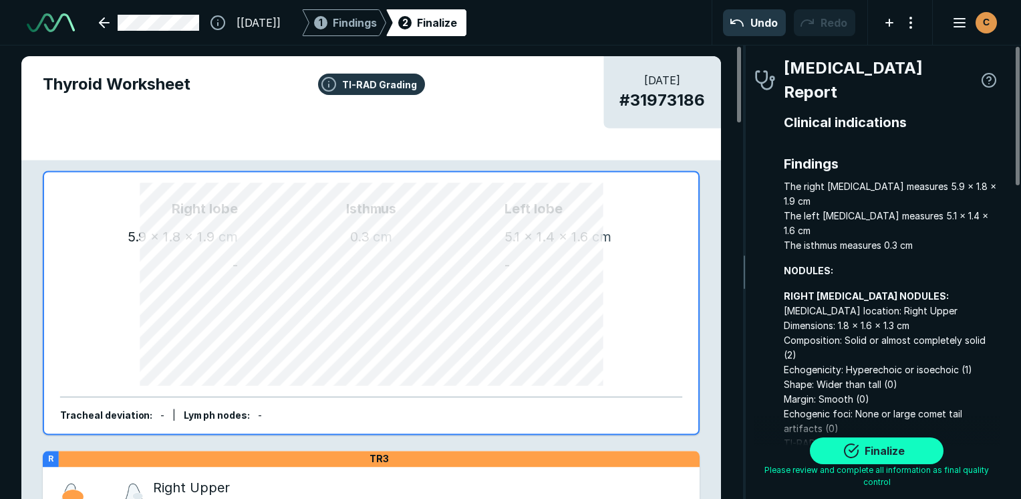
click at [890, 445] on button "Finalize" at bounding box center [877, 450] width 134 height 27
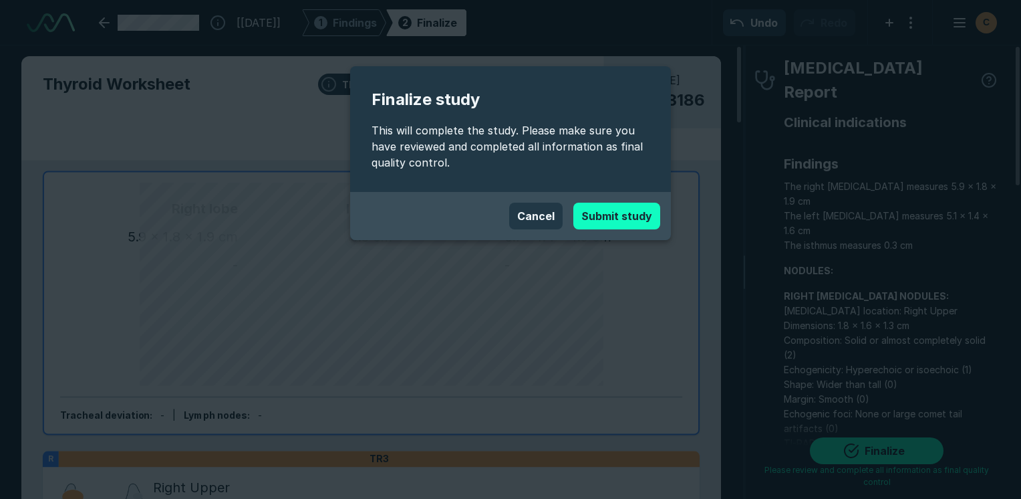
click at [635, 210] on button "Submit study" at bounding box center [617, 216] width 87 height 27
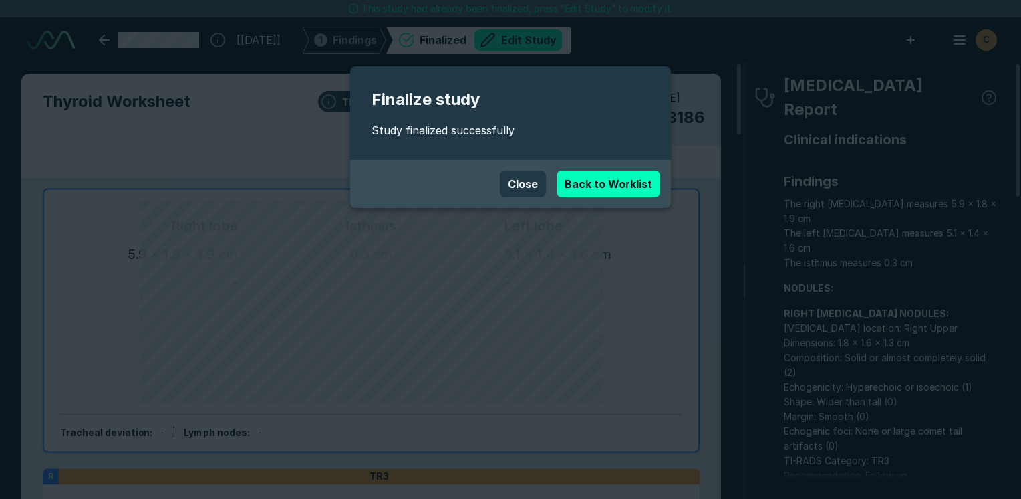
scroll to position [3652, 6314]
click at [604, 180] on link "Back to Worklist" at bounding box center [609, 183] width 104 height 27
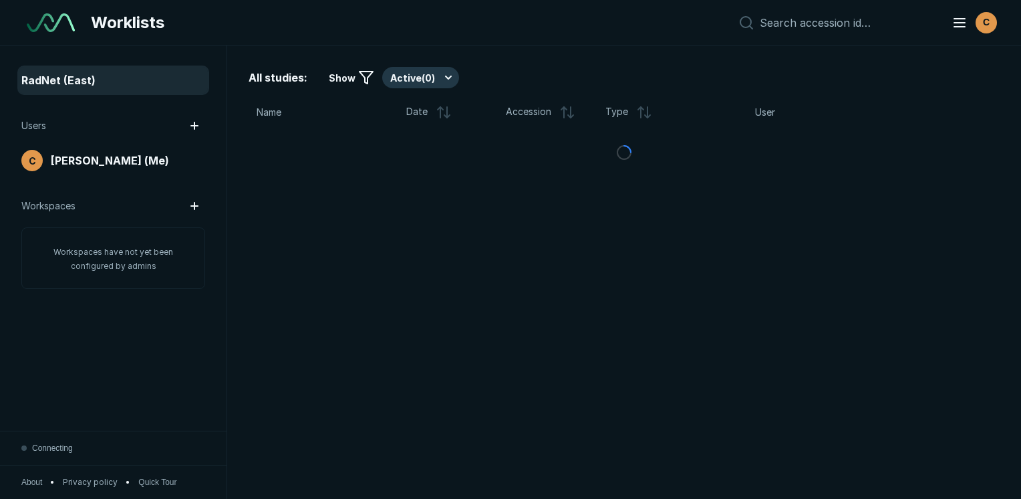
scroll to position [3516, 5078]
